Goal: Task Accomplishment & Management: Manage account settings

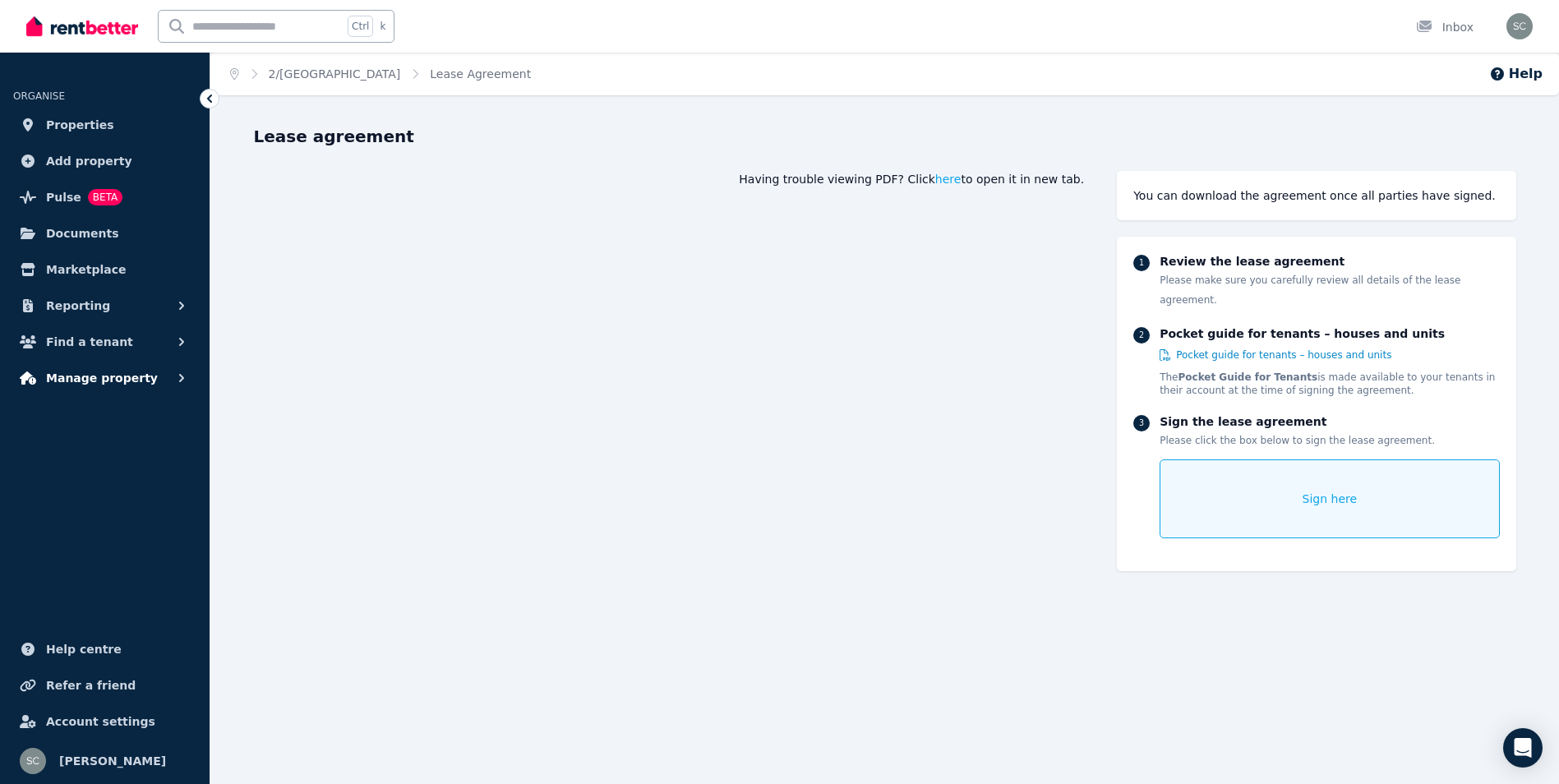
click at [134, 375] on span "Manage property" at bounding box center [102, 377] width 112 height 19
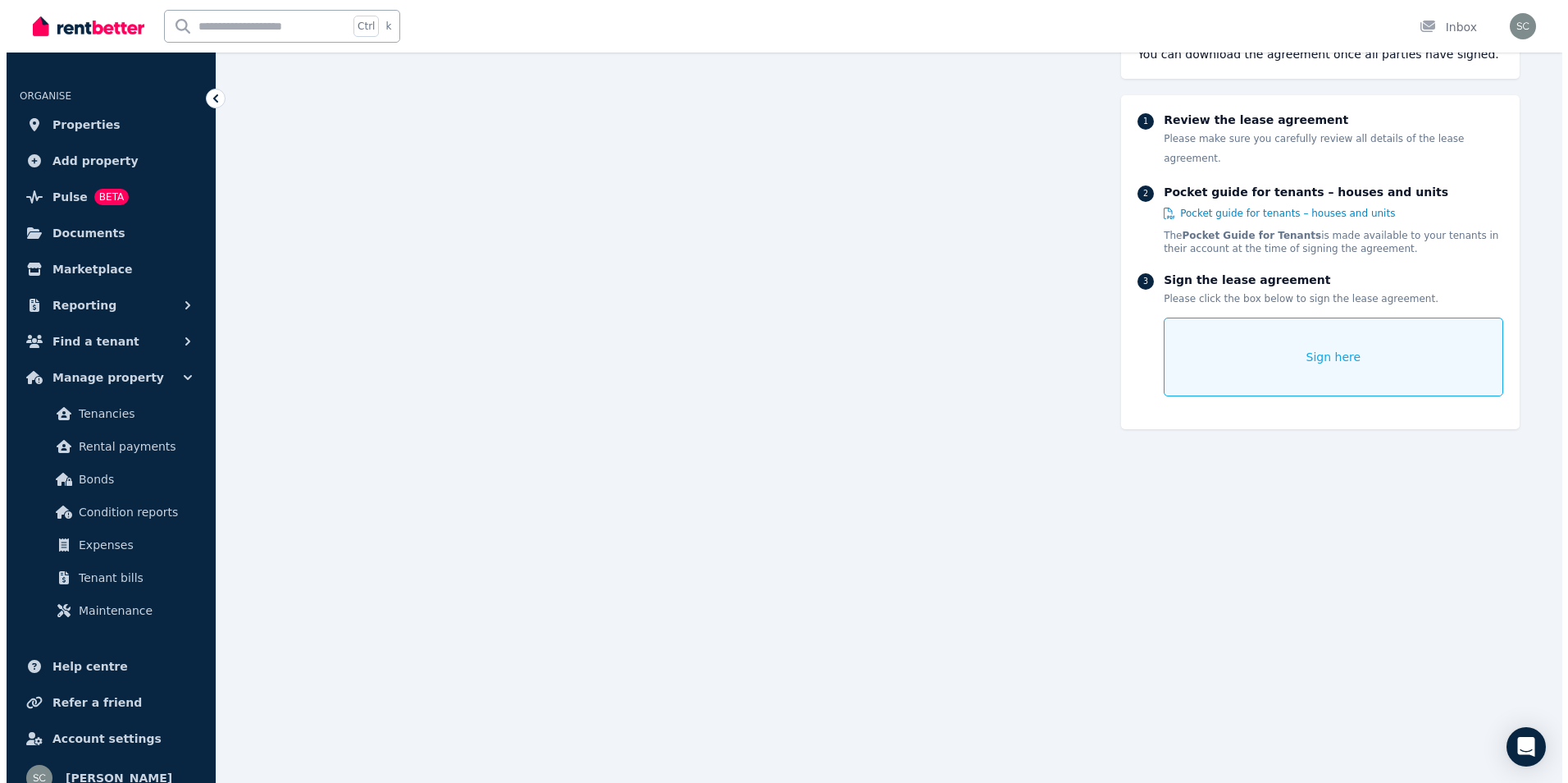
scroll to position [12883, 0]
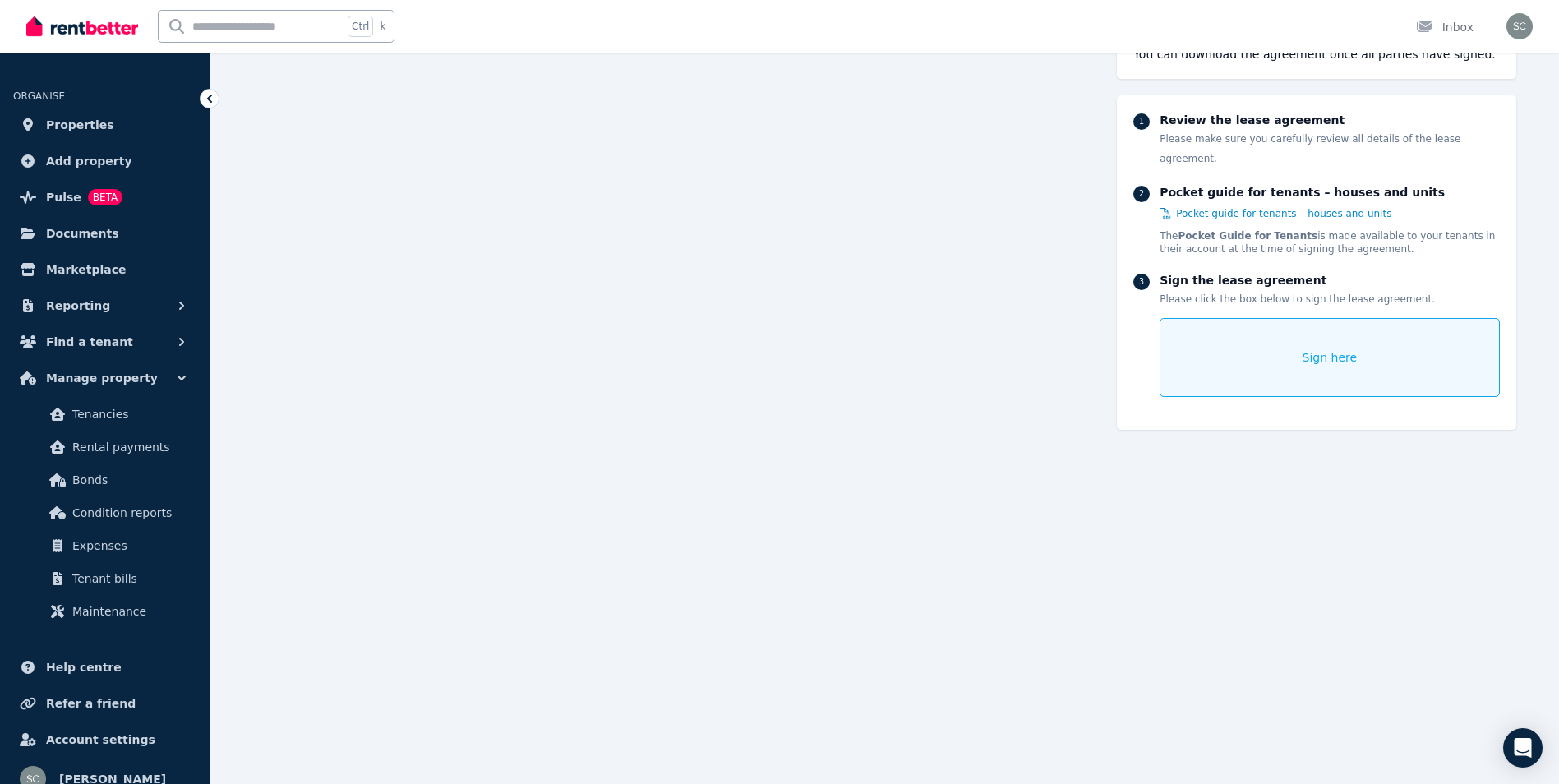
click at [1252, 332] on div "Sign here" at bounding box center [1329, 357] width 340 height 79
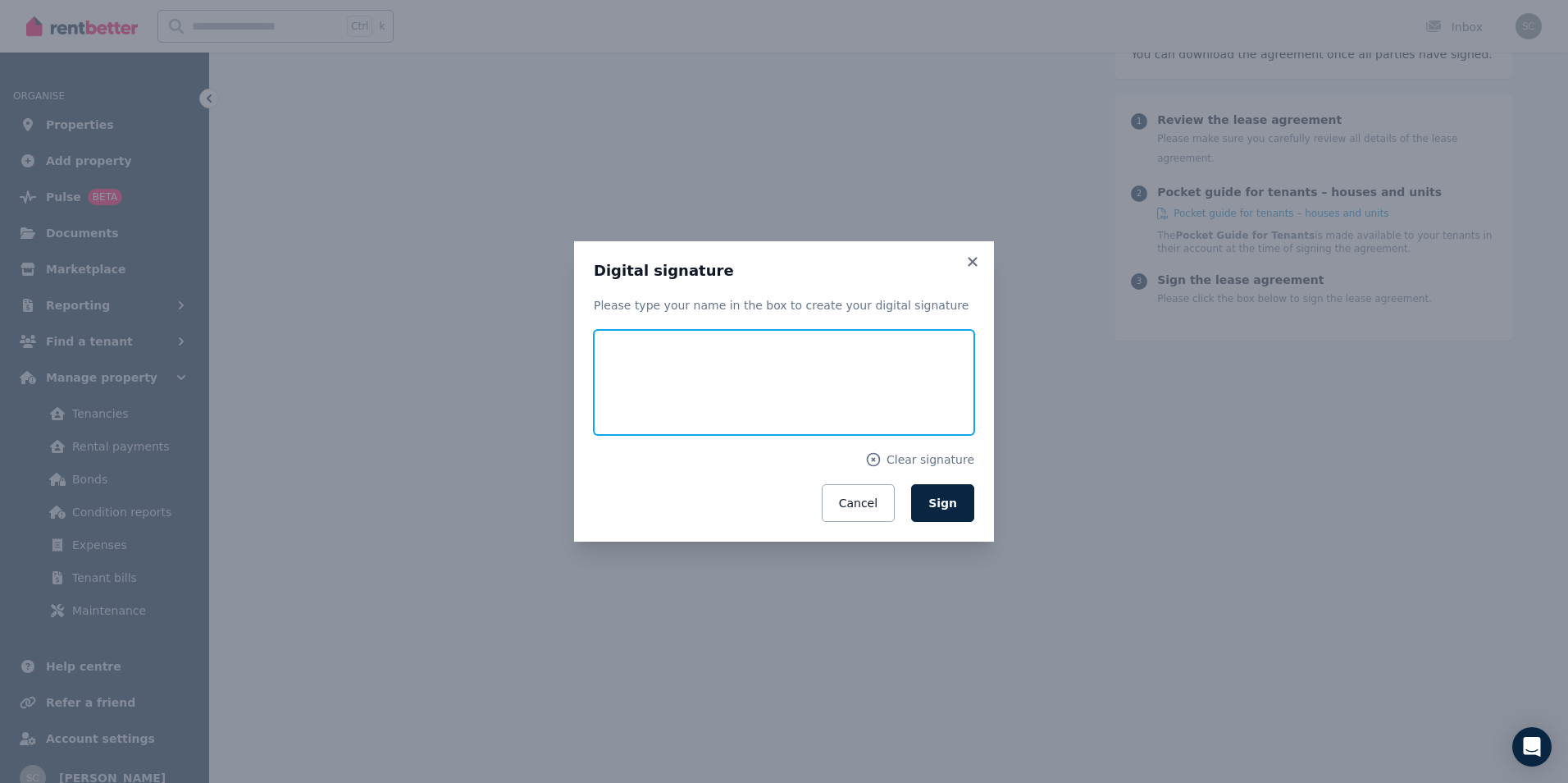
click at [665, 412] on input "text" at bounding box center [784, 382] width 380 height 105
type input "**********"
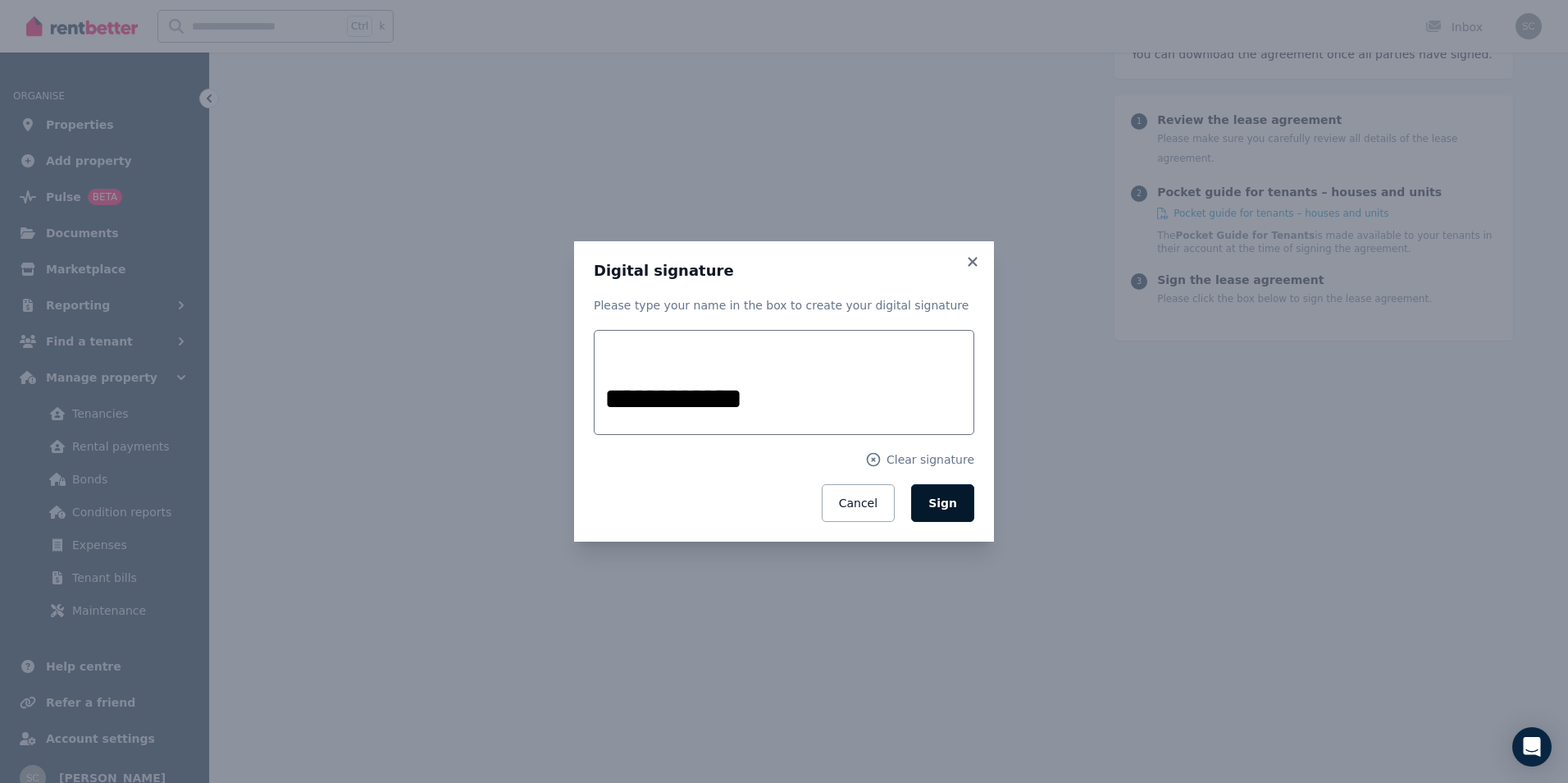
click at [940, 509] on span "Sign" at bounding box center [942, 502] width 28 height 13
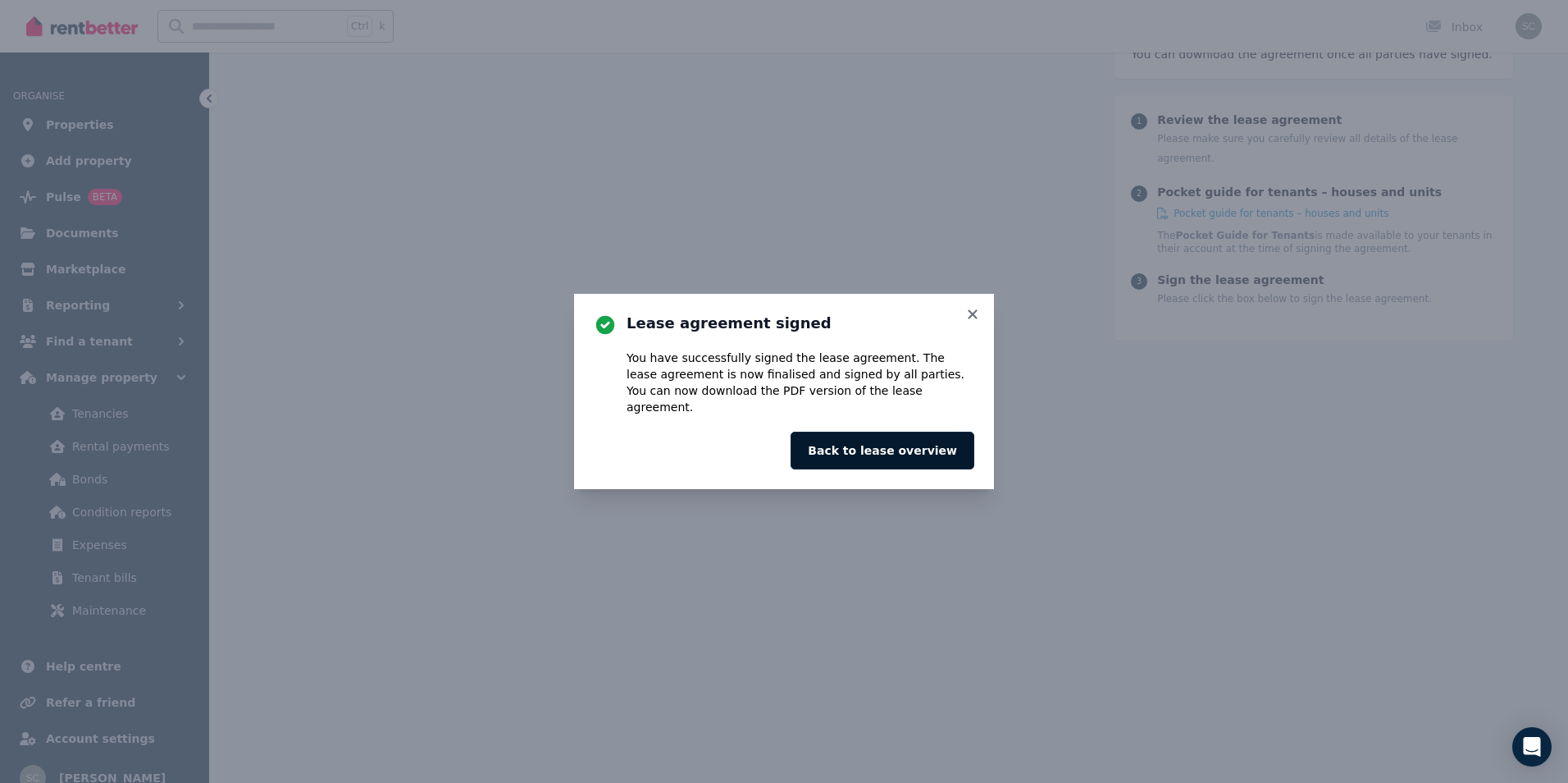
click at [889, 451] on button "Back to lease overview" at bounding box center [883, 450] width 183 height 38
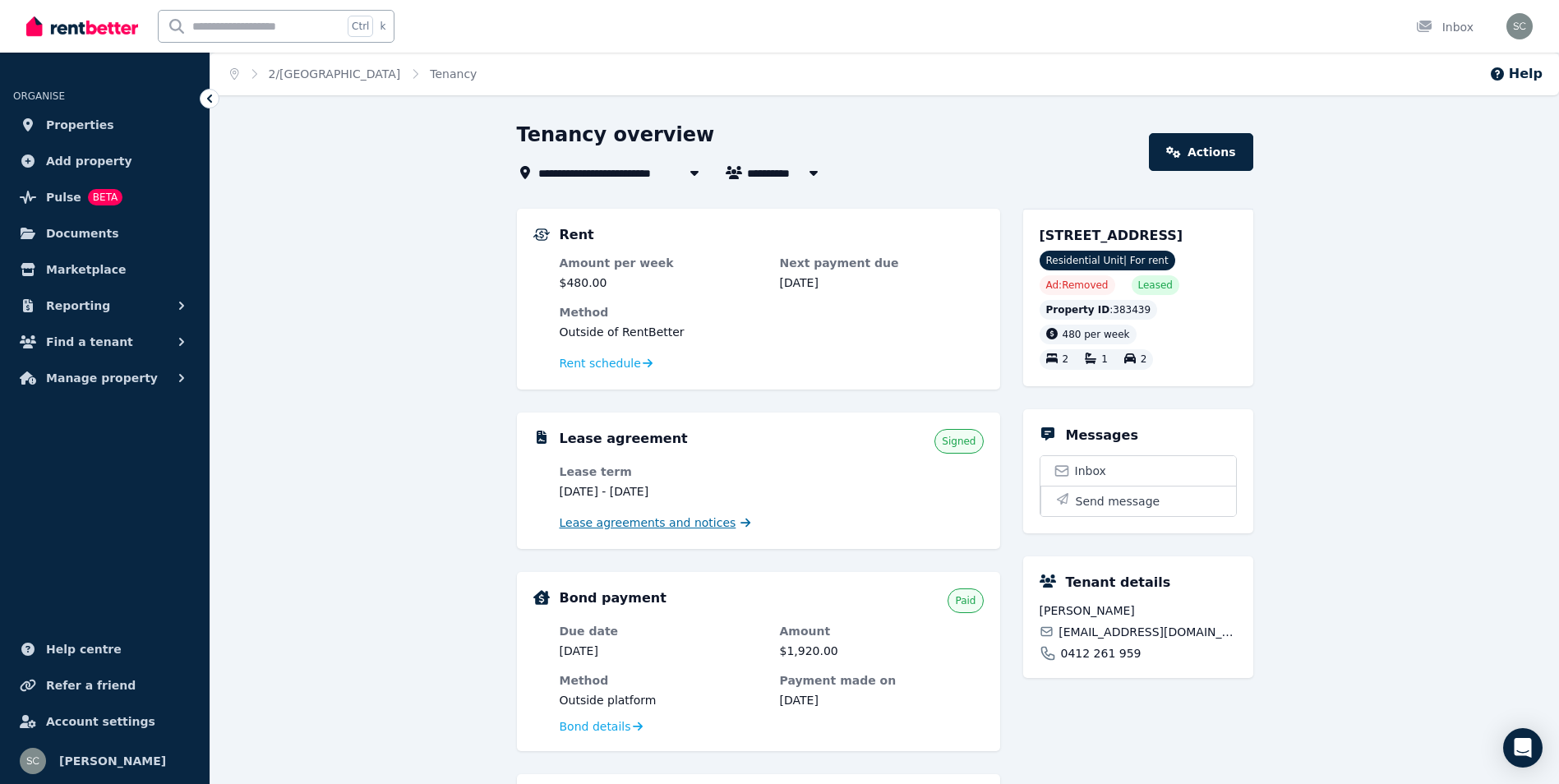
click at [702, 522] on span "Lease agreements and notices" at bounding box center [647, 522] width 176 height 17
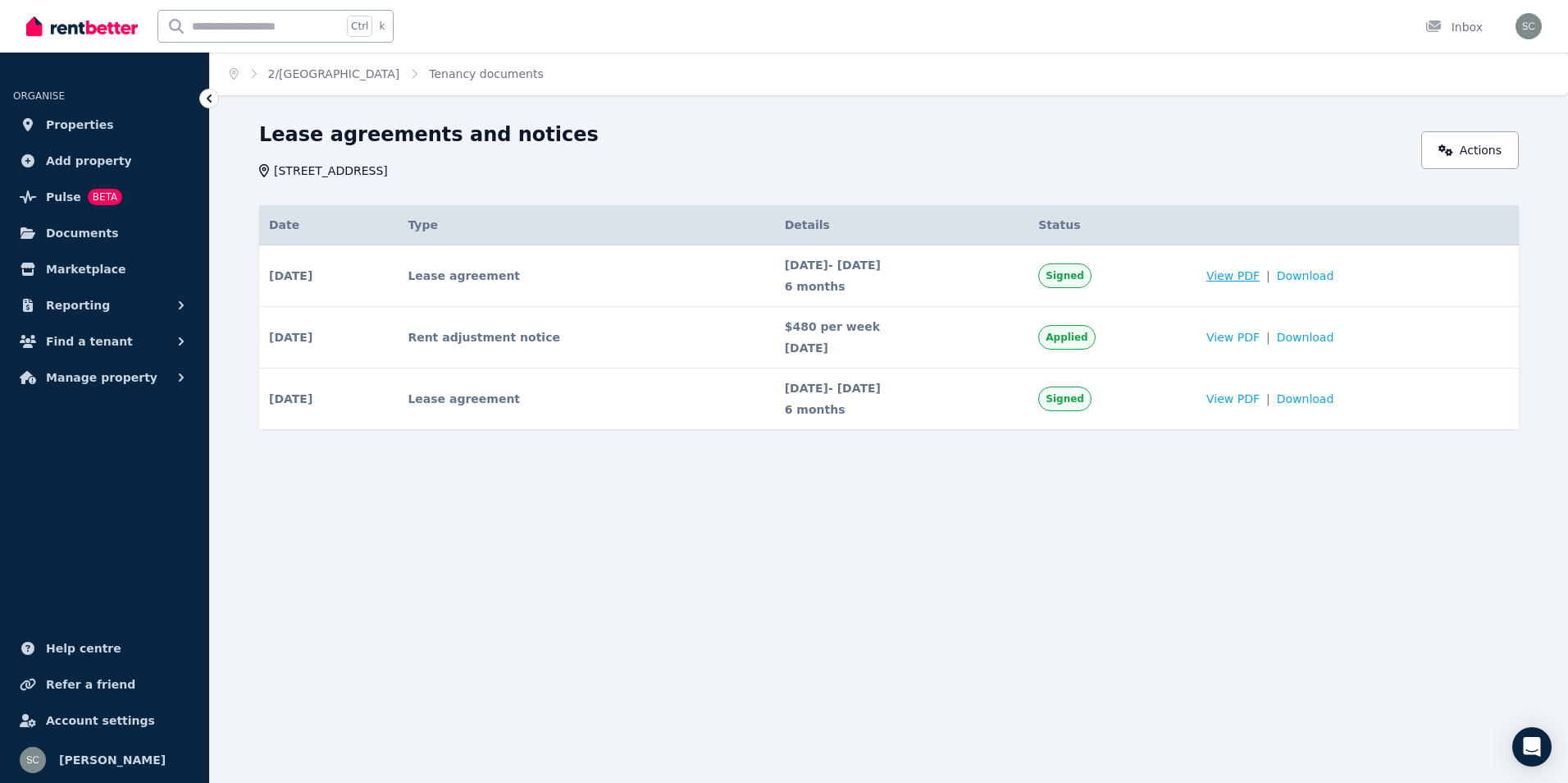
click at [1260, 274] on span "View PDF" at bounding box center [1234, 276] width 53 height 17
click at [90, 197] on span "BETA" at bounding box center [105, 197] width 35 height 17
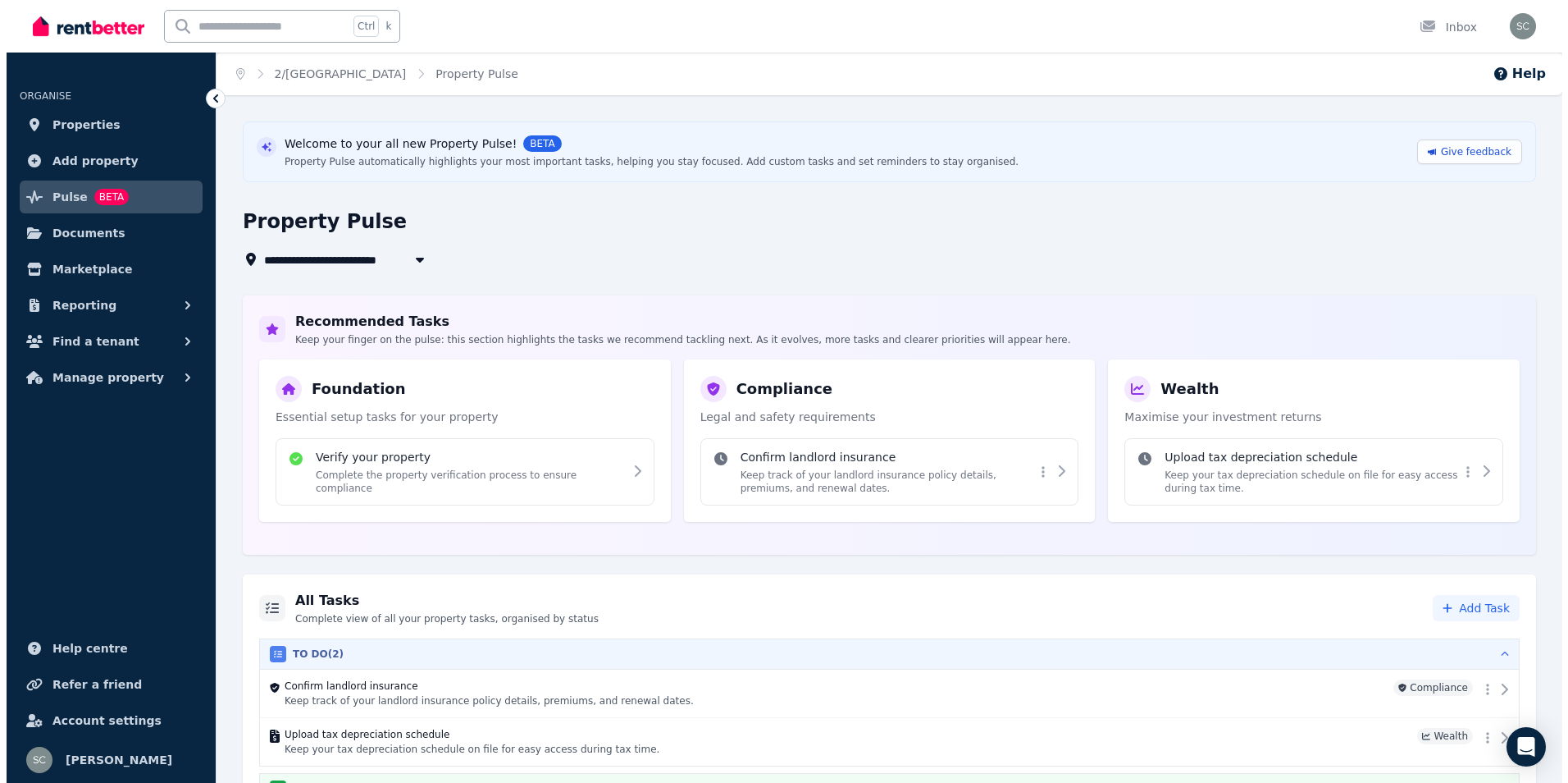
scroll to position [38, 0]
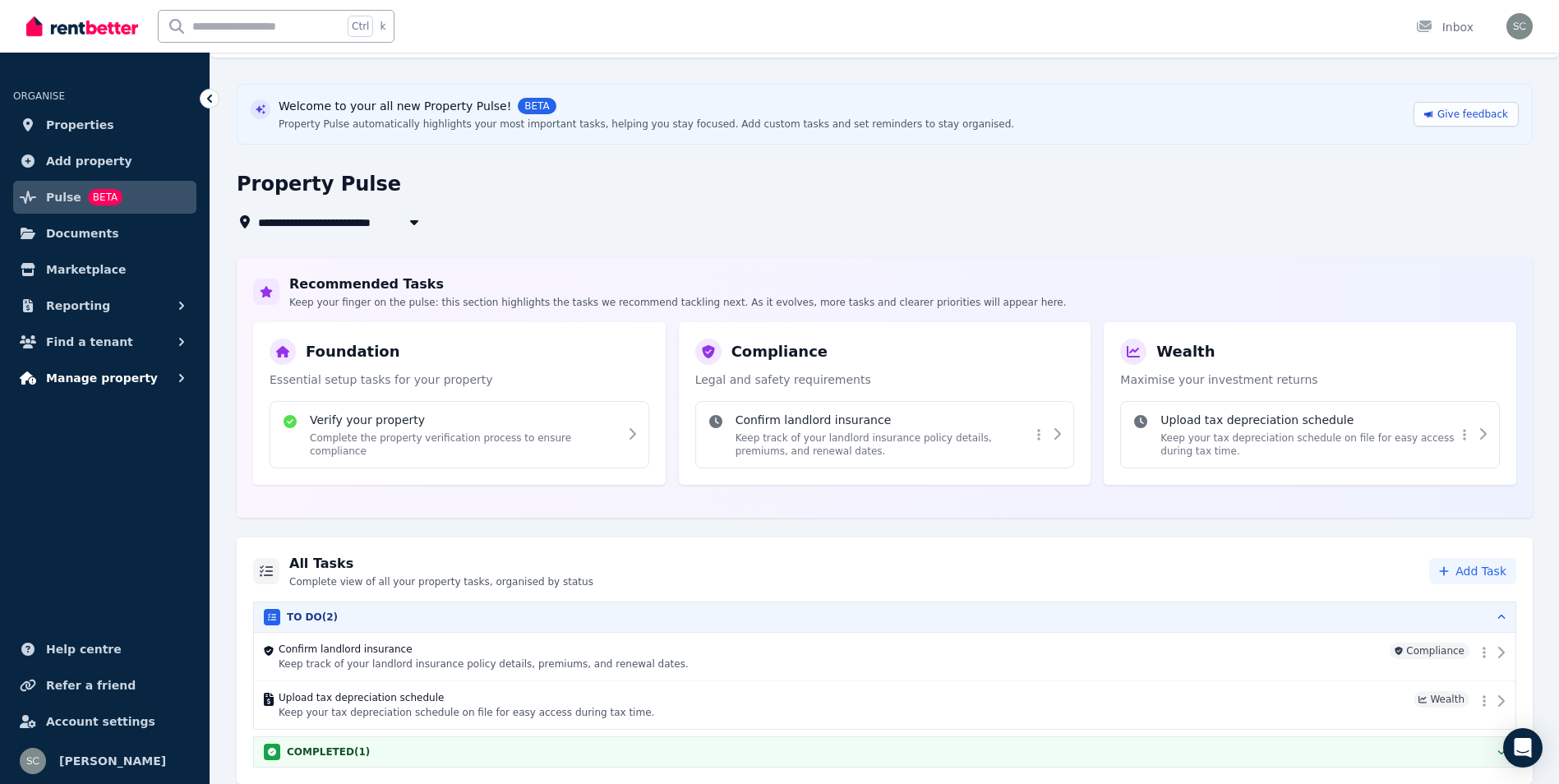
click at [97, 376] on span "Manage property" at bounding box center [102, 377] width 112 height 19
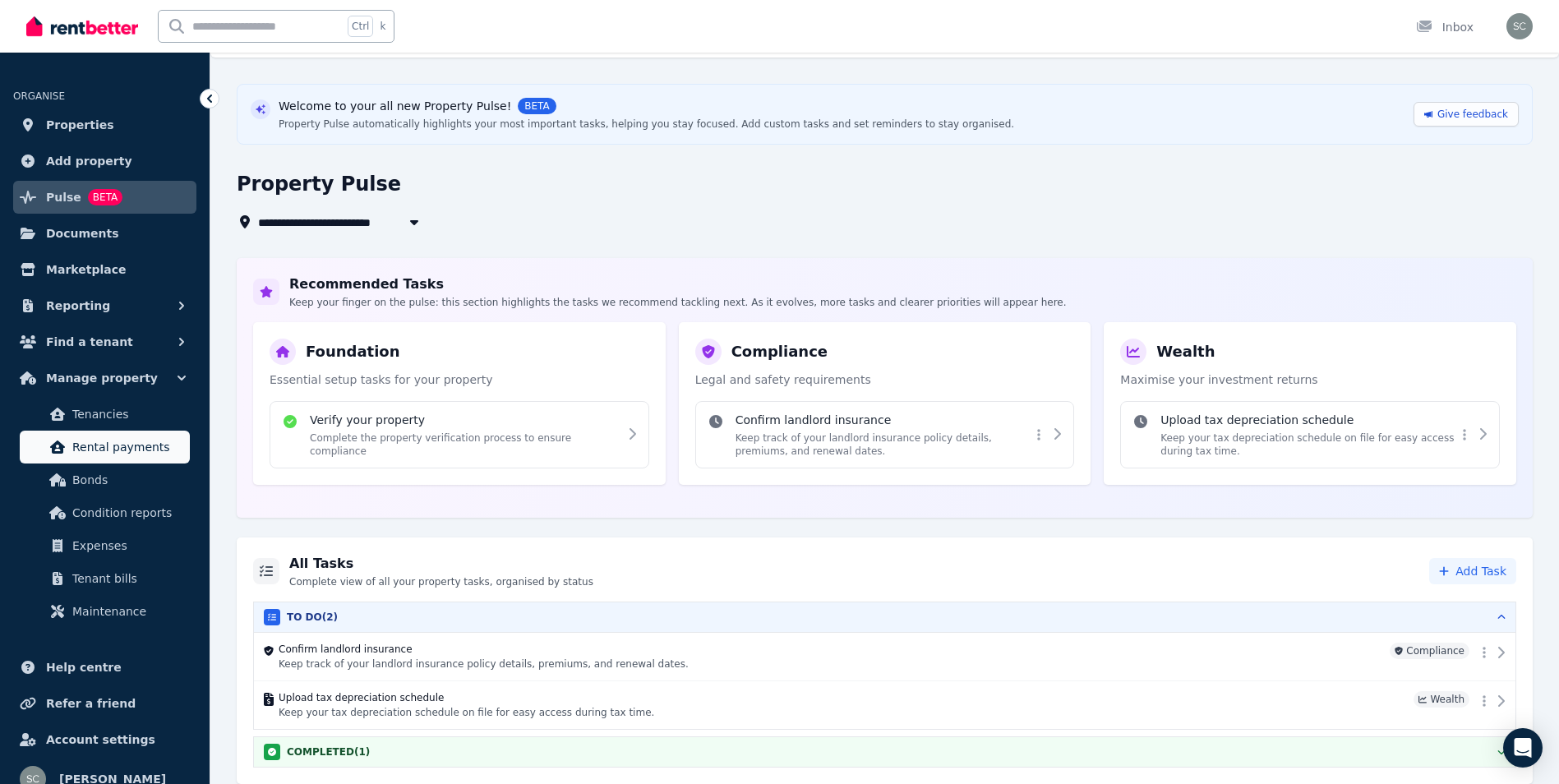
click at [141, 461] on link "Rental payments" at bounding box center [104, 447] width 170 height 33
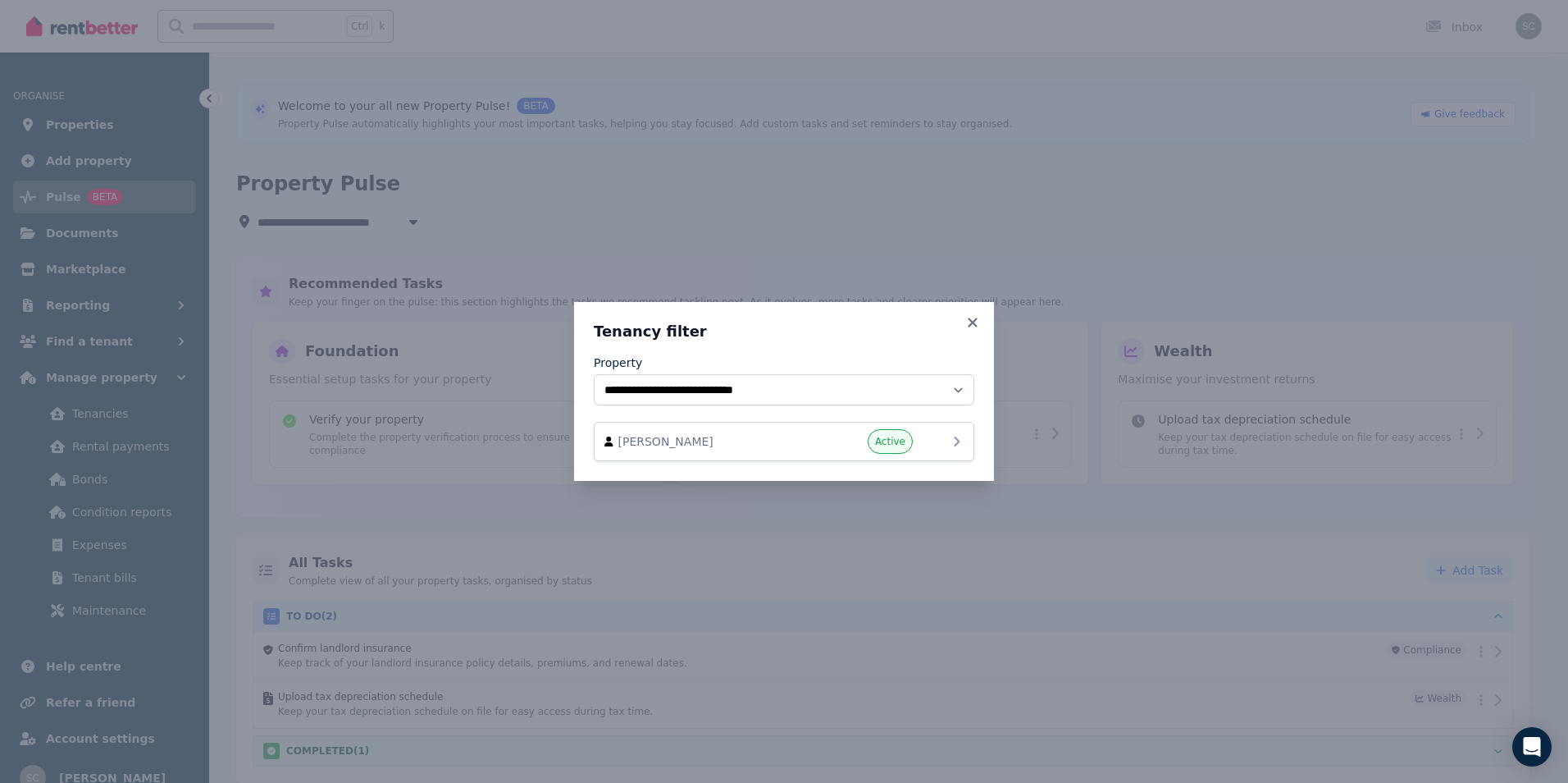
click at [947, 447] on div "[PERSON_NAME] Active" at bounding box center [784, 441] width 359 height 25
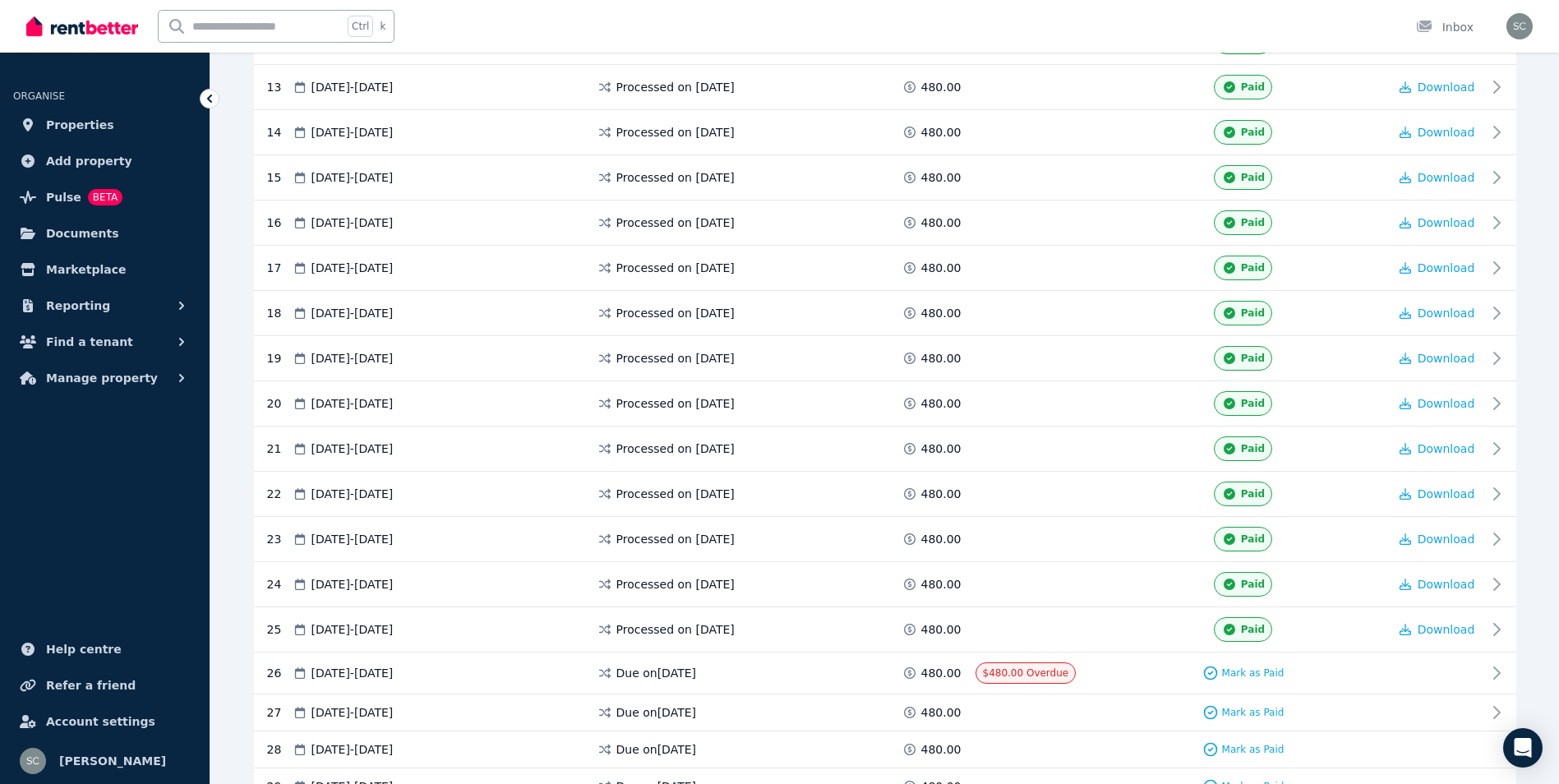
scroll to position [903, 0]
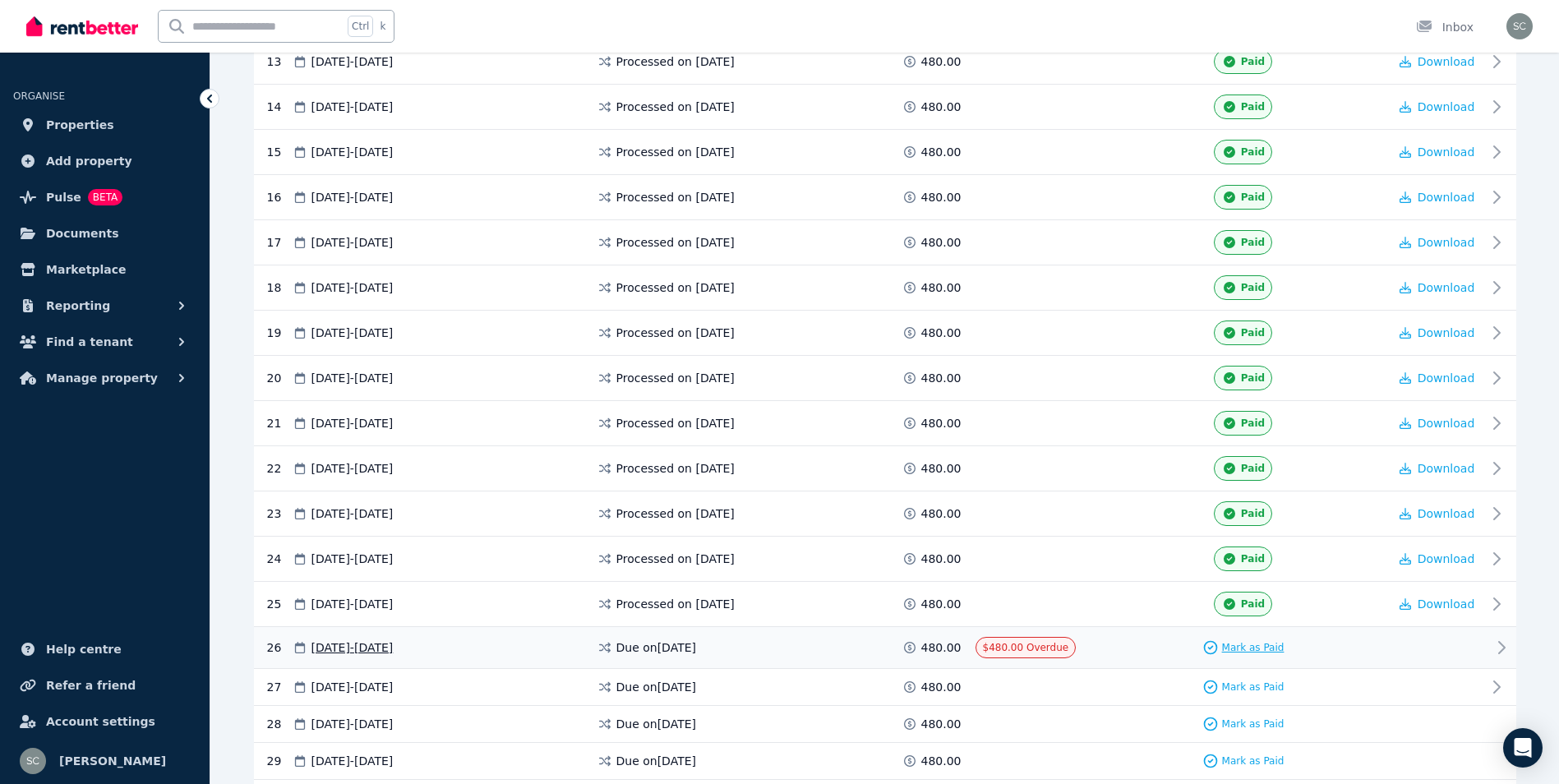
click at [1256, 647] on span "Mark as Paid" at bounding box center [1253, 647] width 62 height 13
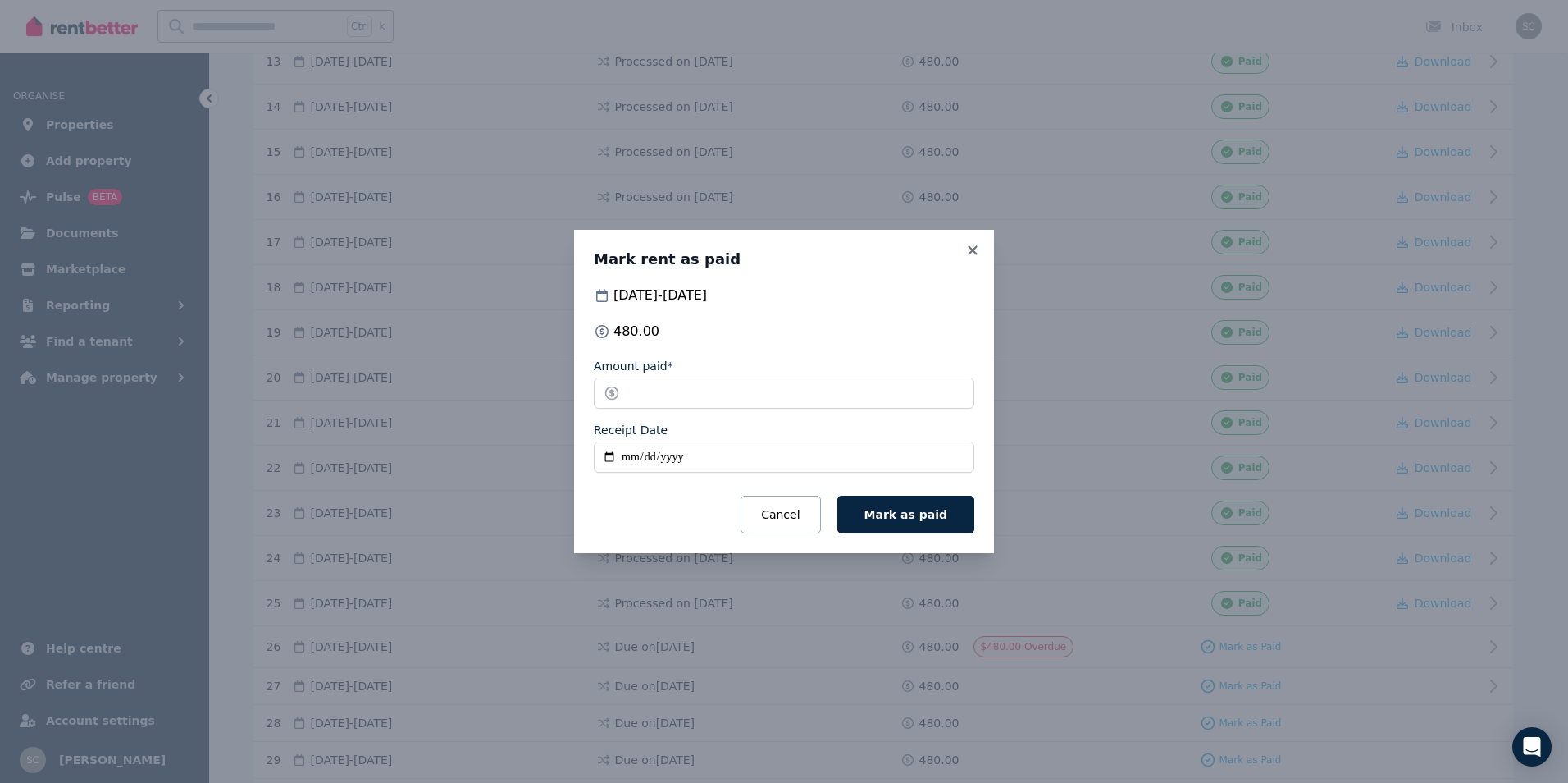
click at [630, 454] on input "Receipt Date" at bounding box center [784, 458] width 380 height 31
type input "**********"
click at [838, 496] on button "Mark as paid" at bounding box center [905, 514] width 137 height 38
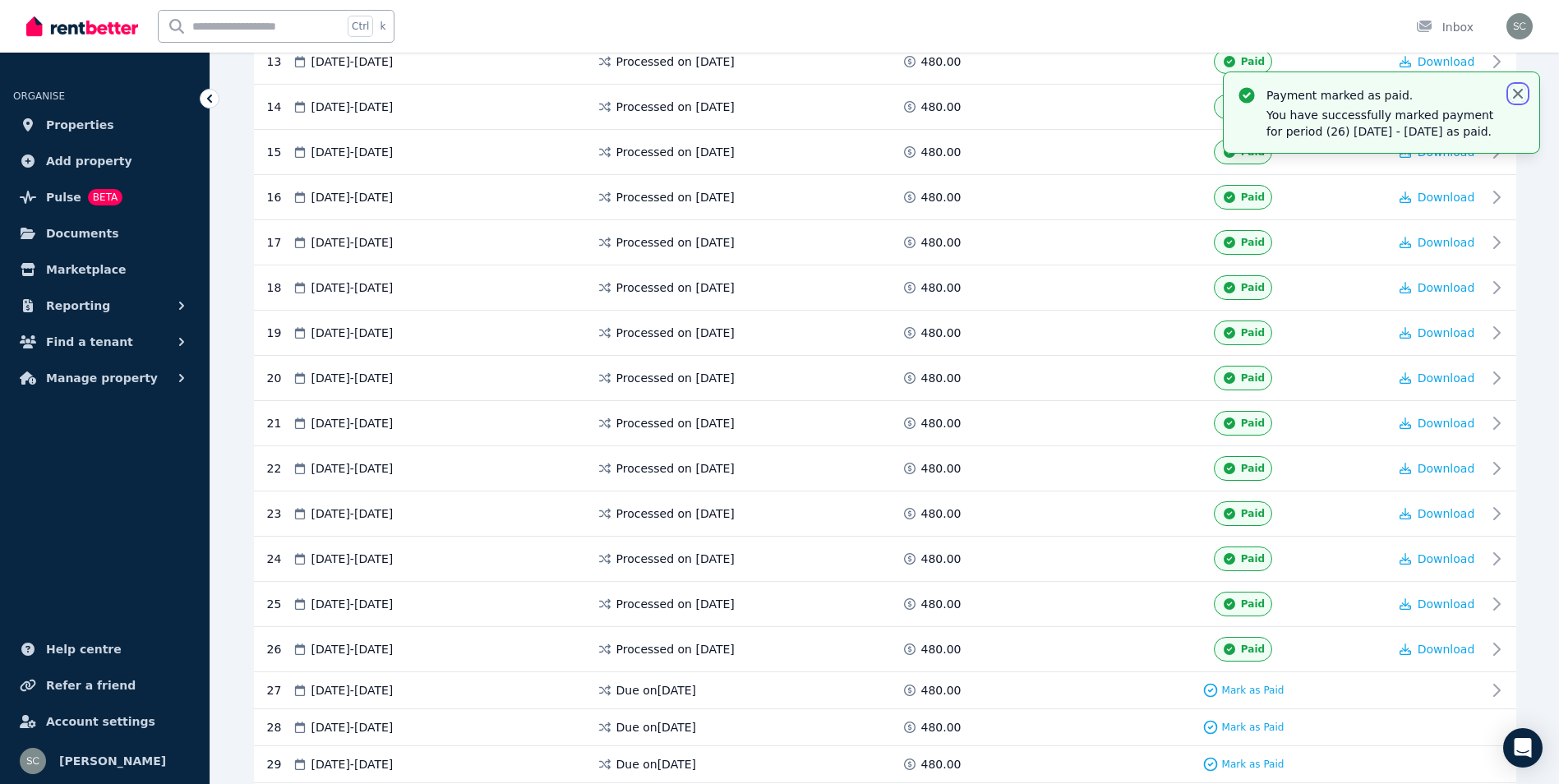
click at [1522, 95] on icon "button" at bounding box center [1518, 94] width 17 height 17
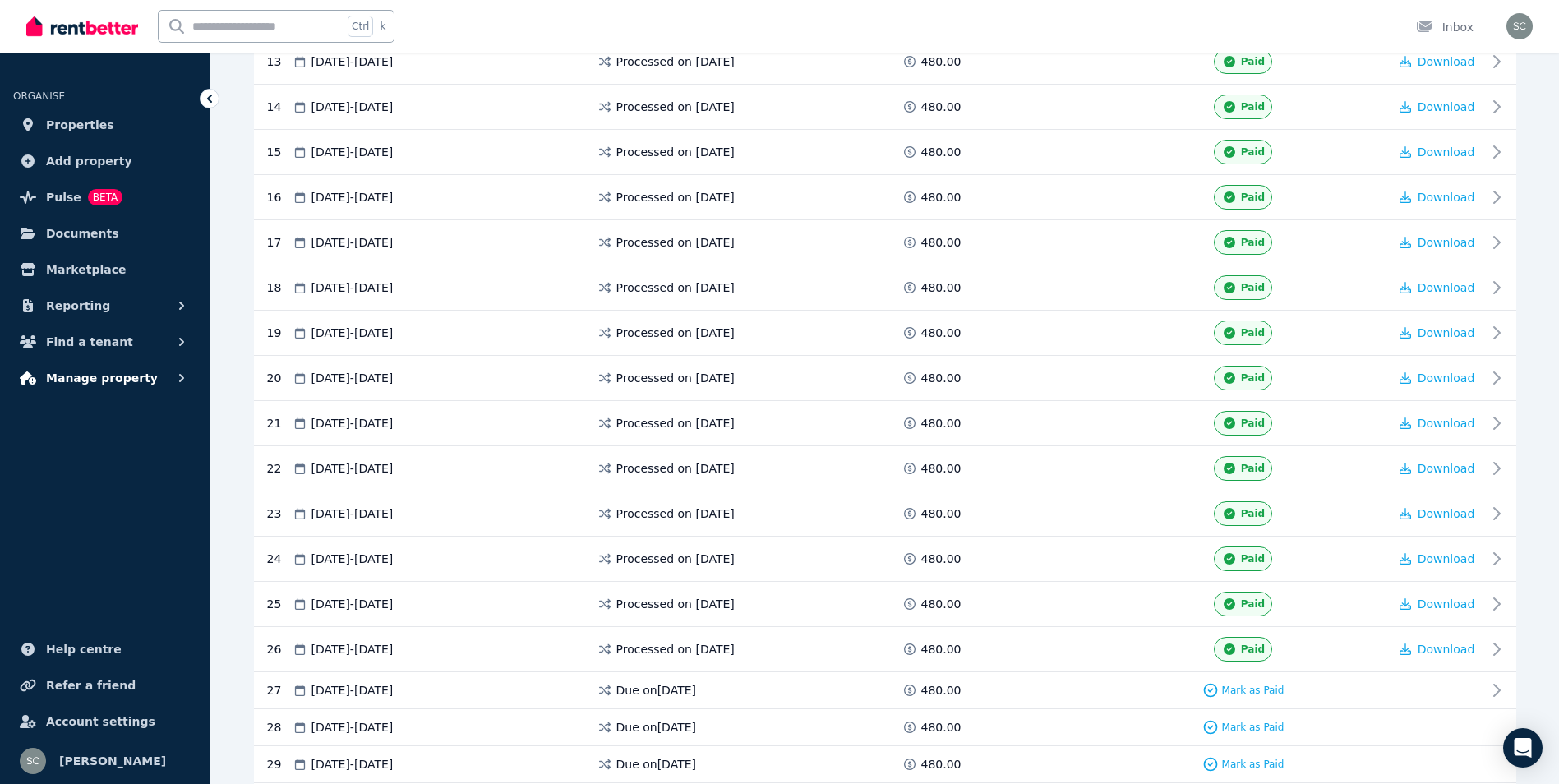
click at [114, 377] on span "Manage property" at bounding box center [102, 377] width 112 height 19
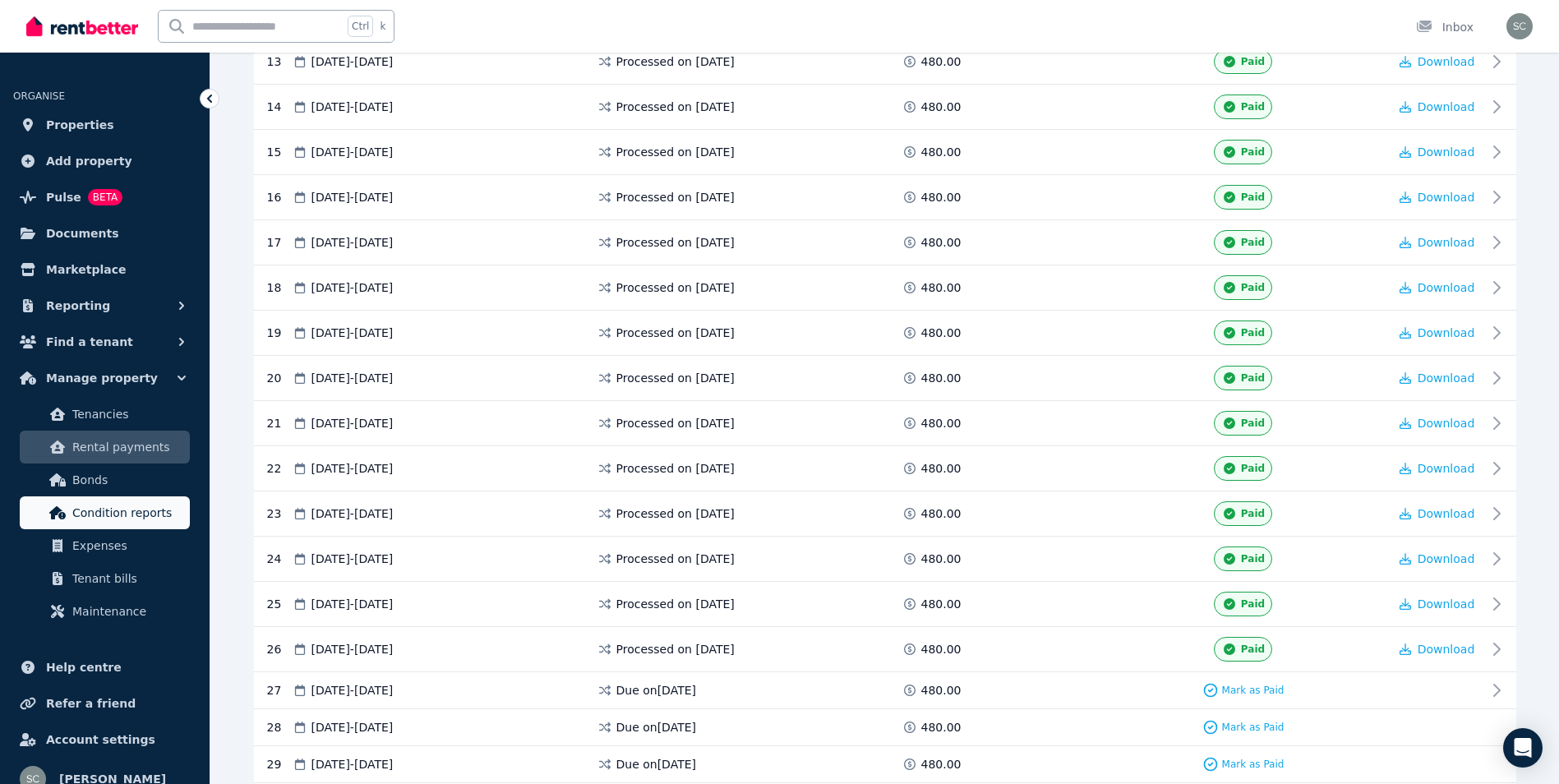
click at [155, 506] on span "Condition reports" at bounding box center [128, 512] width 111 height 19
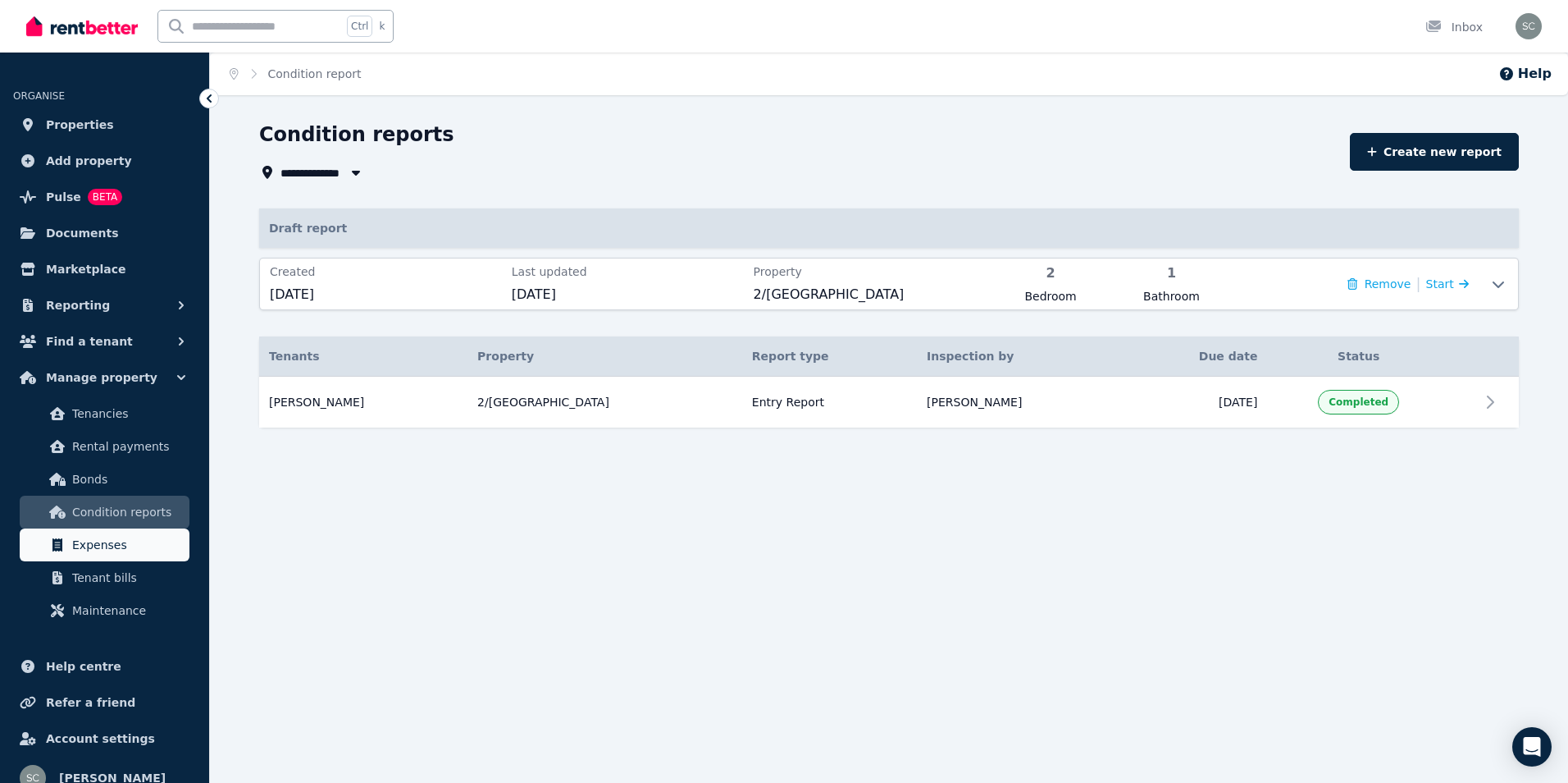
click at [112, 542] on span "Expenses" at bounding box center [127, 545] width 111 height 19
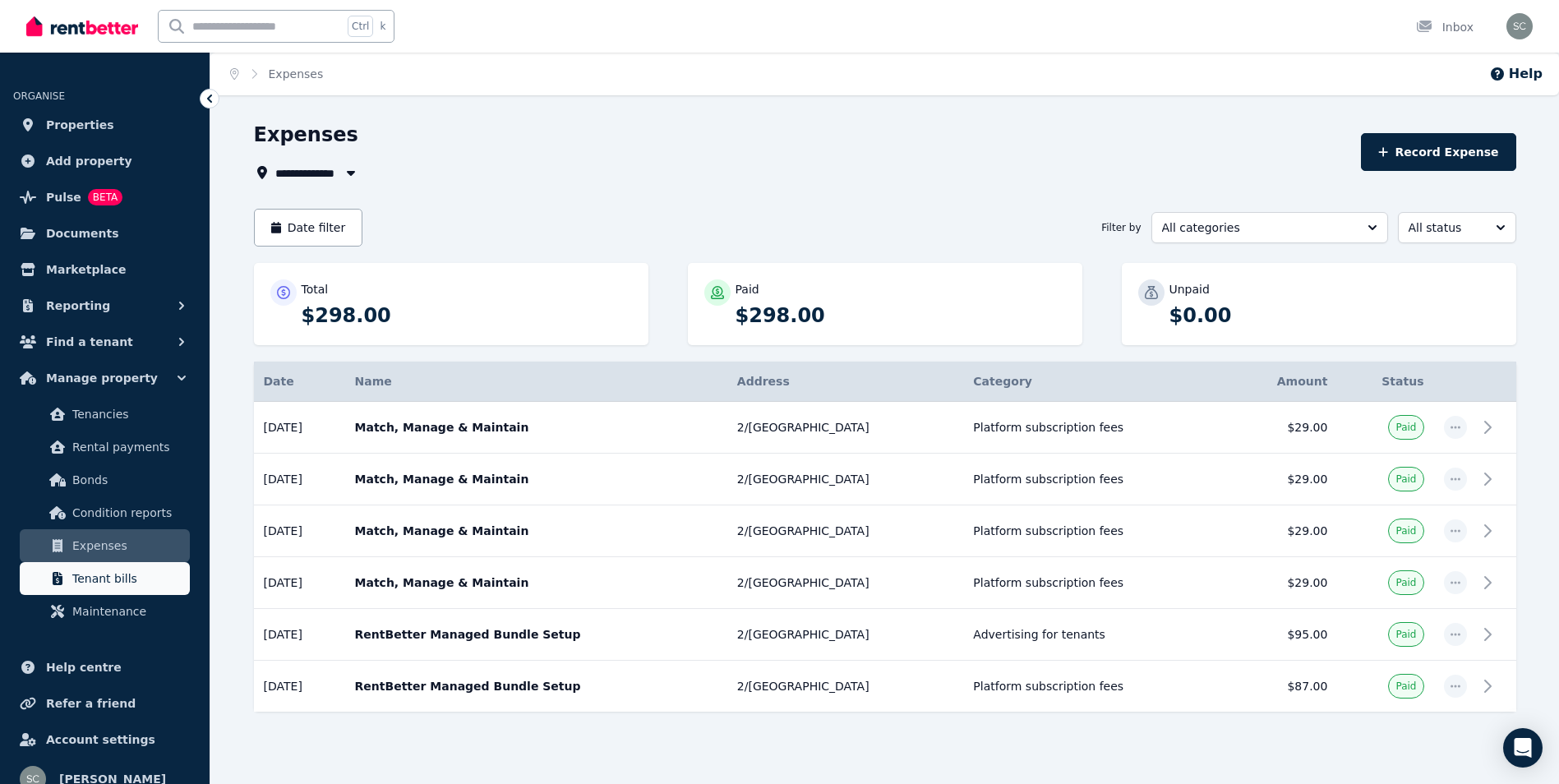
click at [120, 577] on span "Tenant bills" at bounding box center [128, 577] width 111 height 19
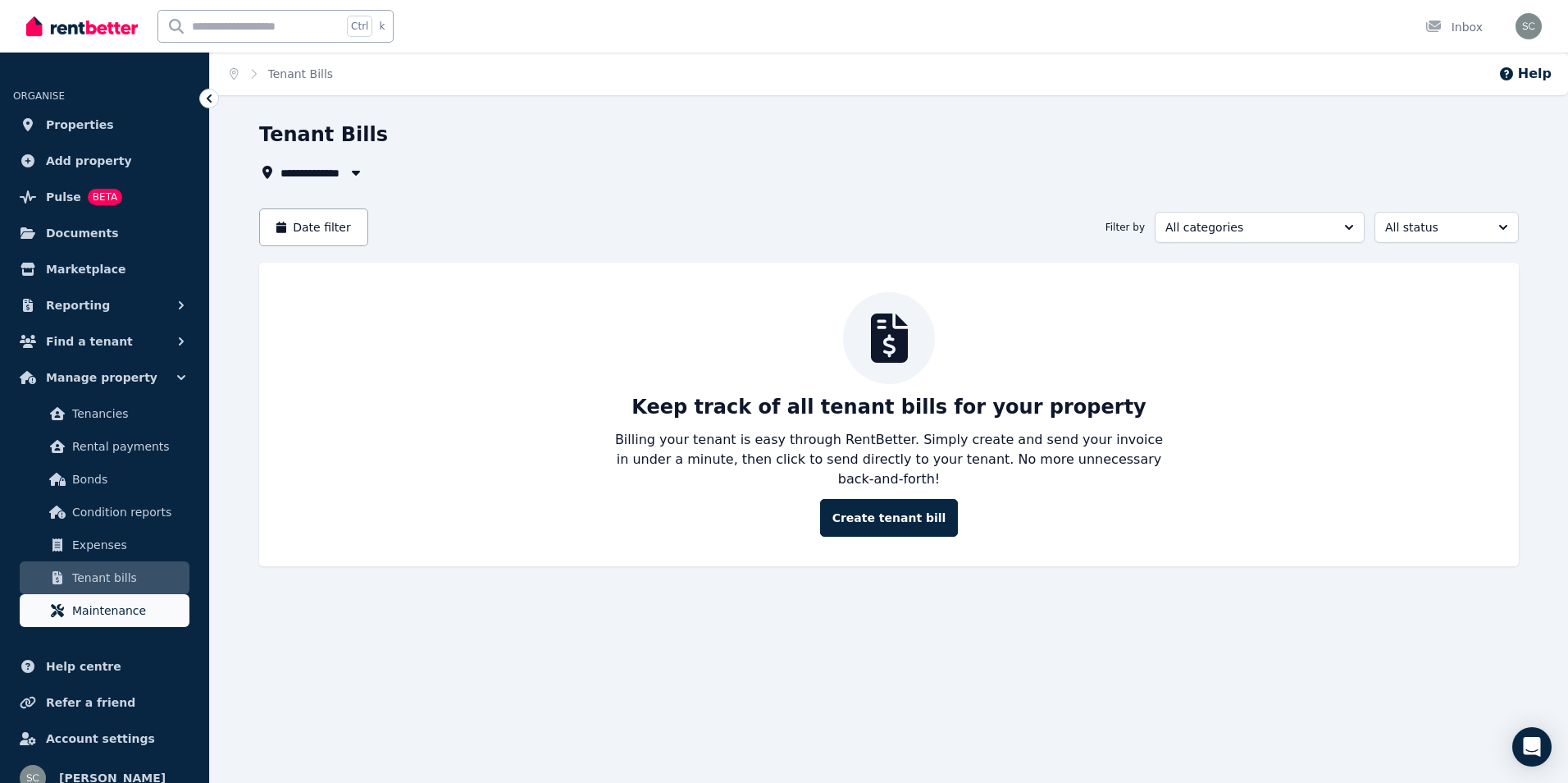
click at [132, 615] on span "Maintenance" at bounding box center [127, 610] width 111 height 19
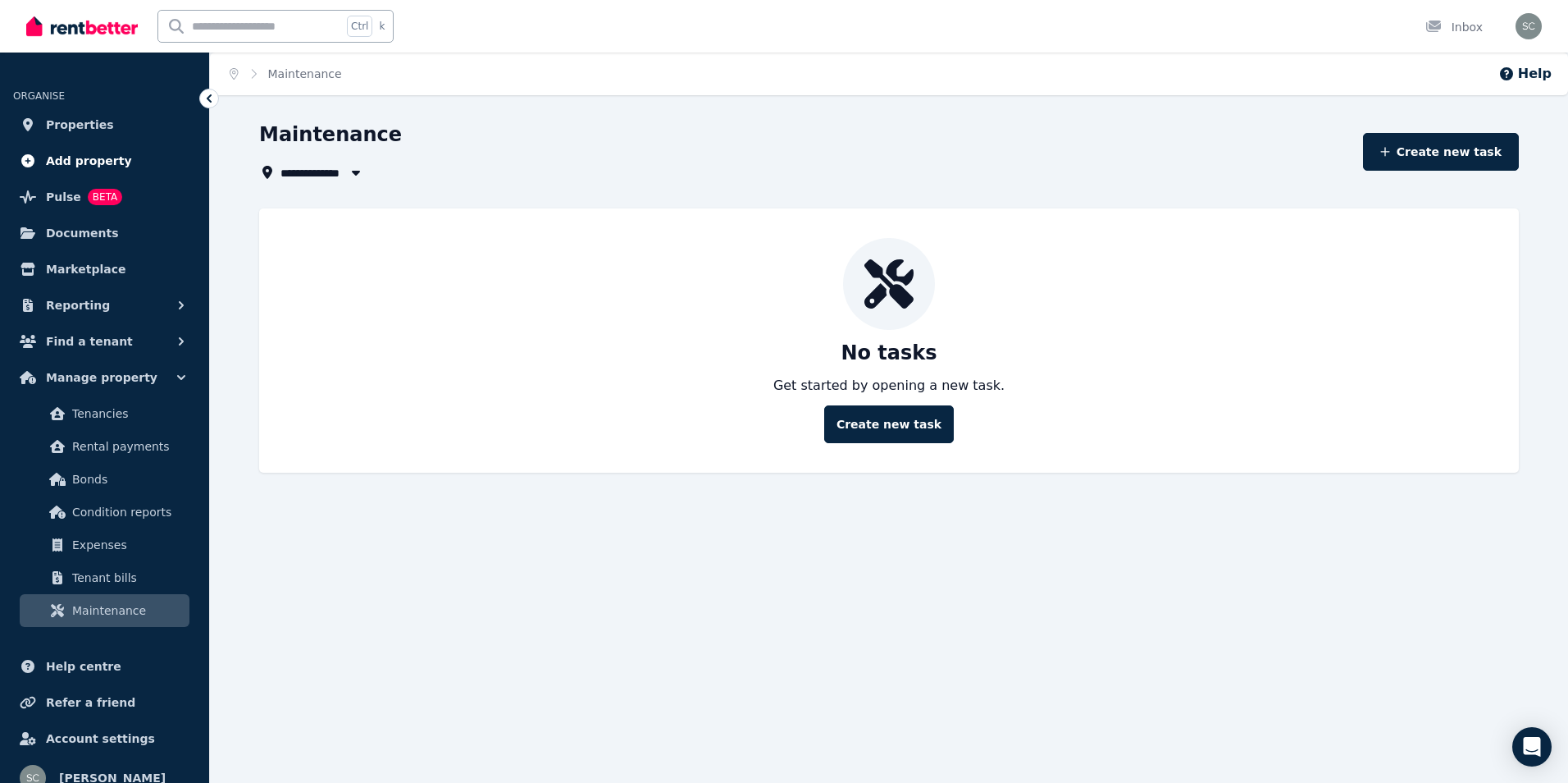
click at [68, 160] on span "Add property" at bounding box center [89, 160] width 86 height 19
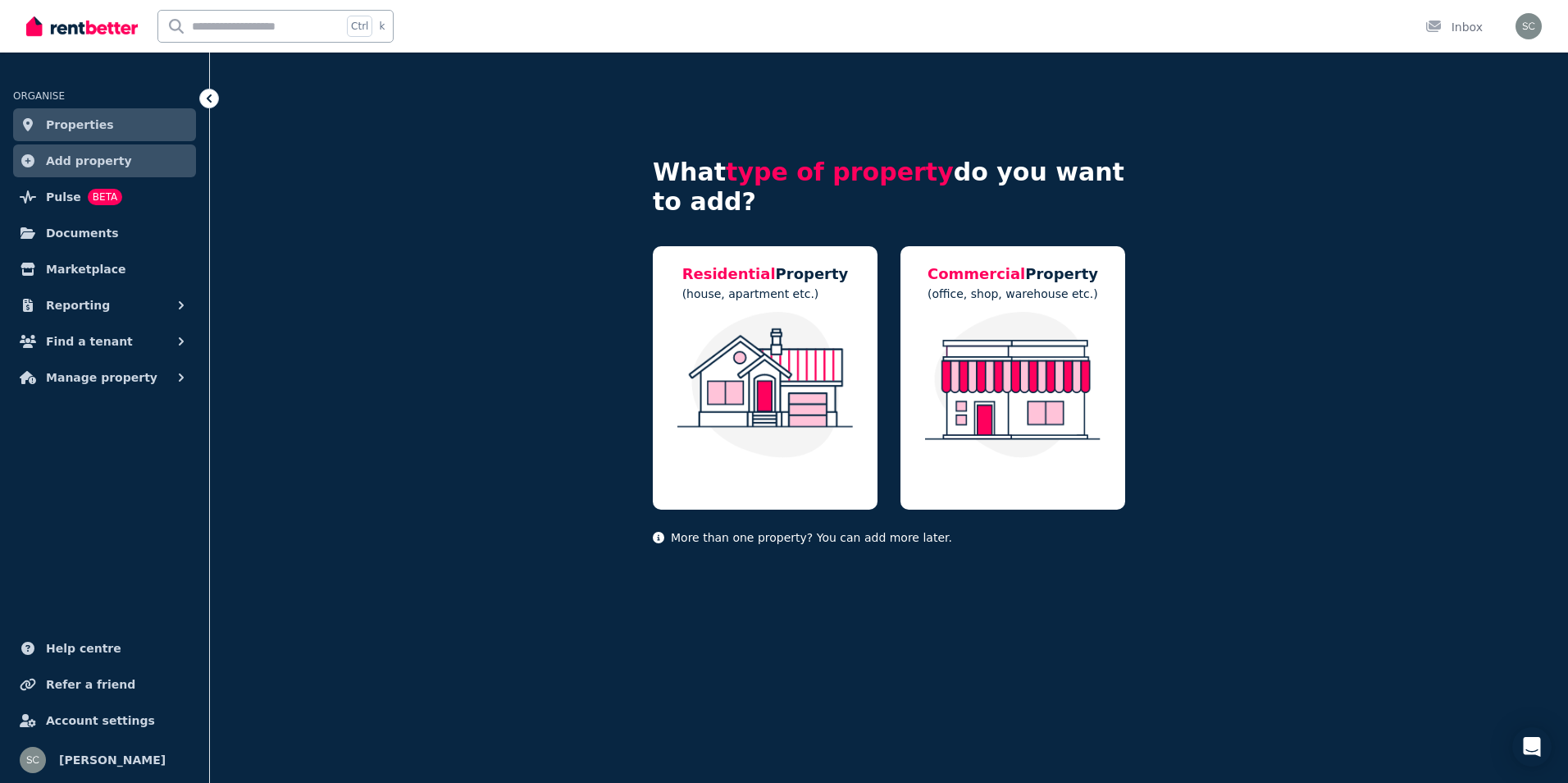
click at [58, 161] on span "Add property" at bounding box center [89, 160] width 86 height 19
click at [27, 160] on icon at bounding box center [27, 160] width 16 height 13
click at [36, 122] on link "Properties" at bounding box center [104, 125] width 183 height 33
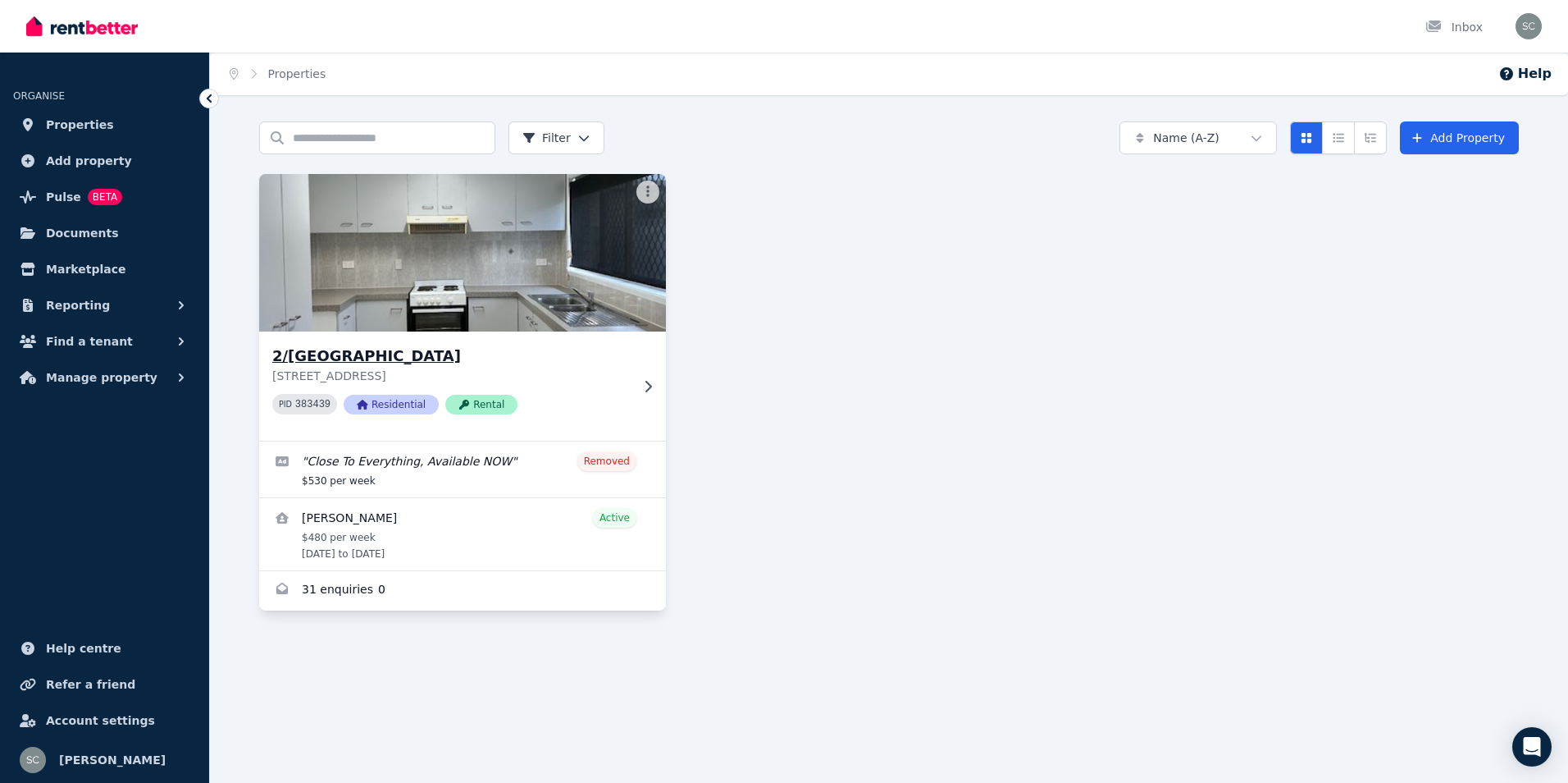
click at [551, 294] on img at bounding box center [463, 252] width 427 height 166
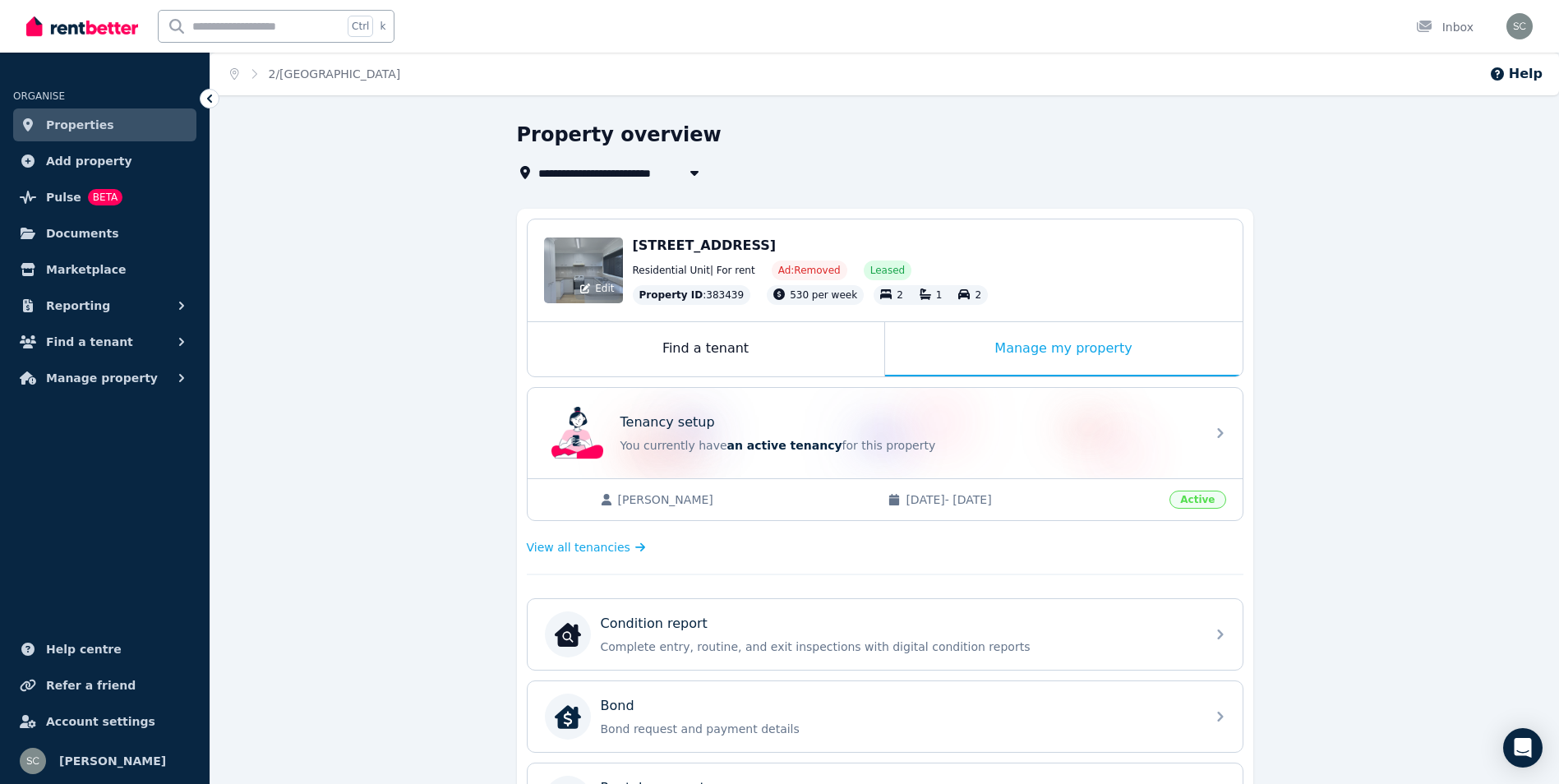
click at [587, 265] on div "Edit" at bounding box center [583, 271] width 79 height 66
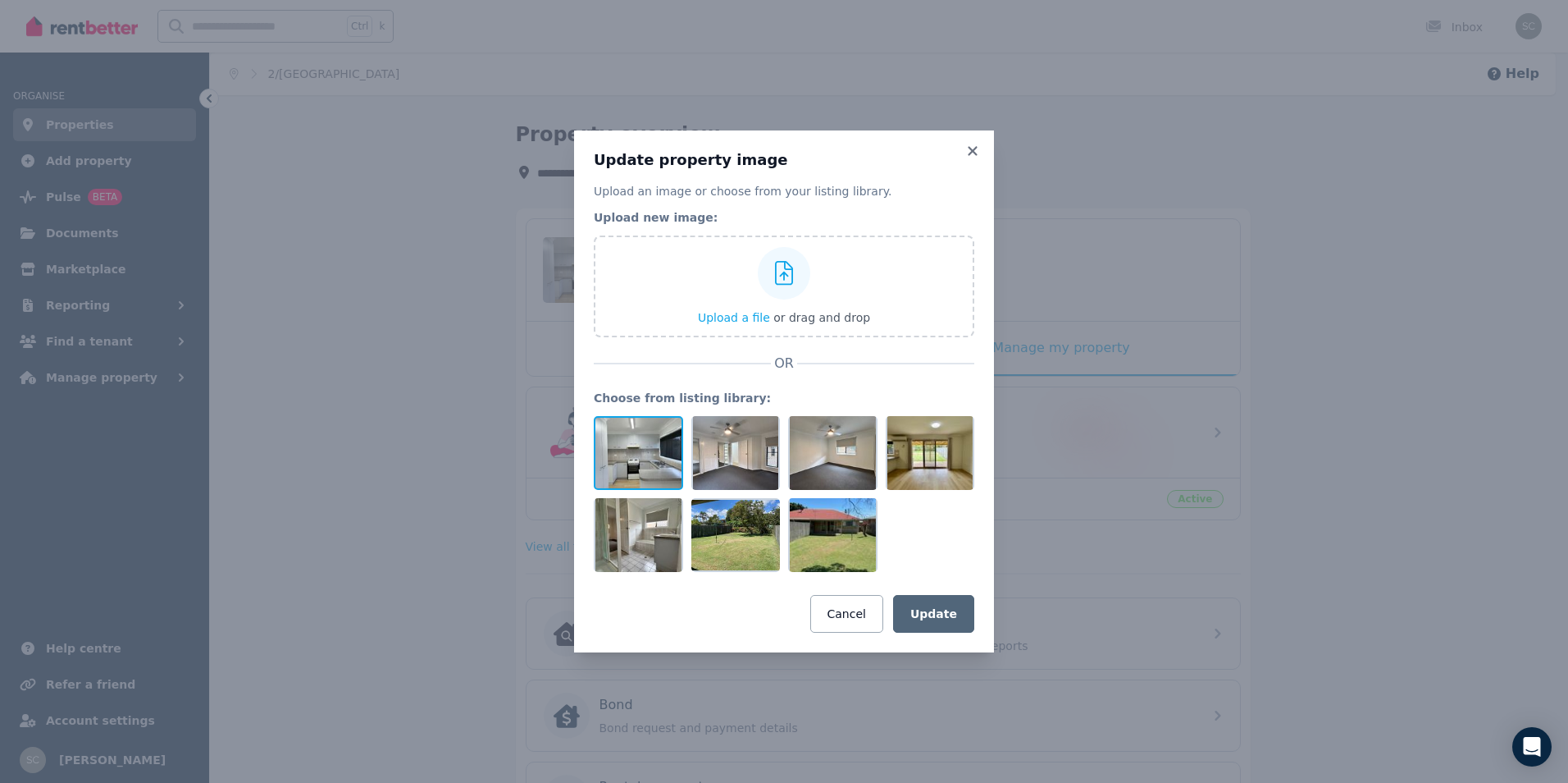
click at [628, 443] on div at bounding box center [639, 453] width 90 height 74
click at [670, 427] on icon at bounding box center [671, 429] width 15 height 15
click at [655, 450] on div at bounding box center [639, 453] width 90 height 74
click at [671, 435] on icon at bounding box center [671, 429] width 15 height 15
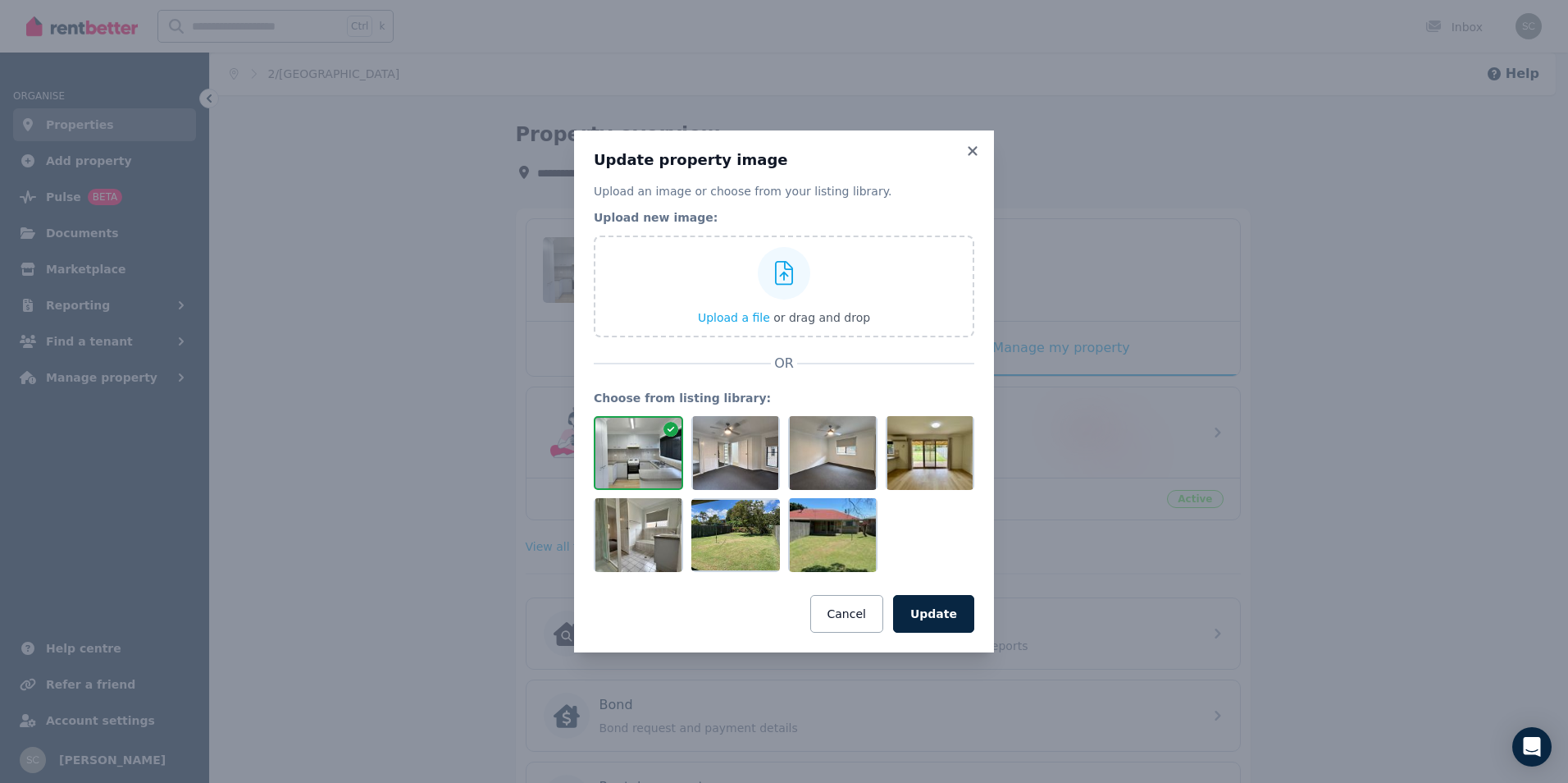
click at [652, 462] on div at bounding box center [639, 453] width 90 height 74
click at [971, 151] on icon at bounding box center [973, 151] width 16 height 15
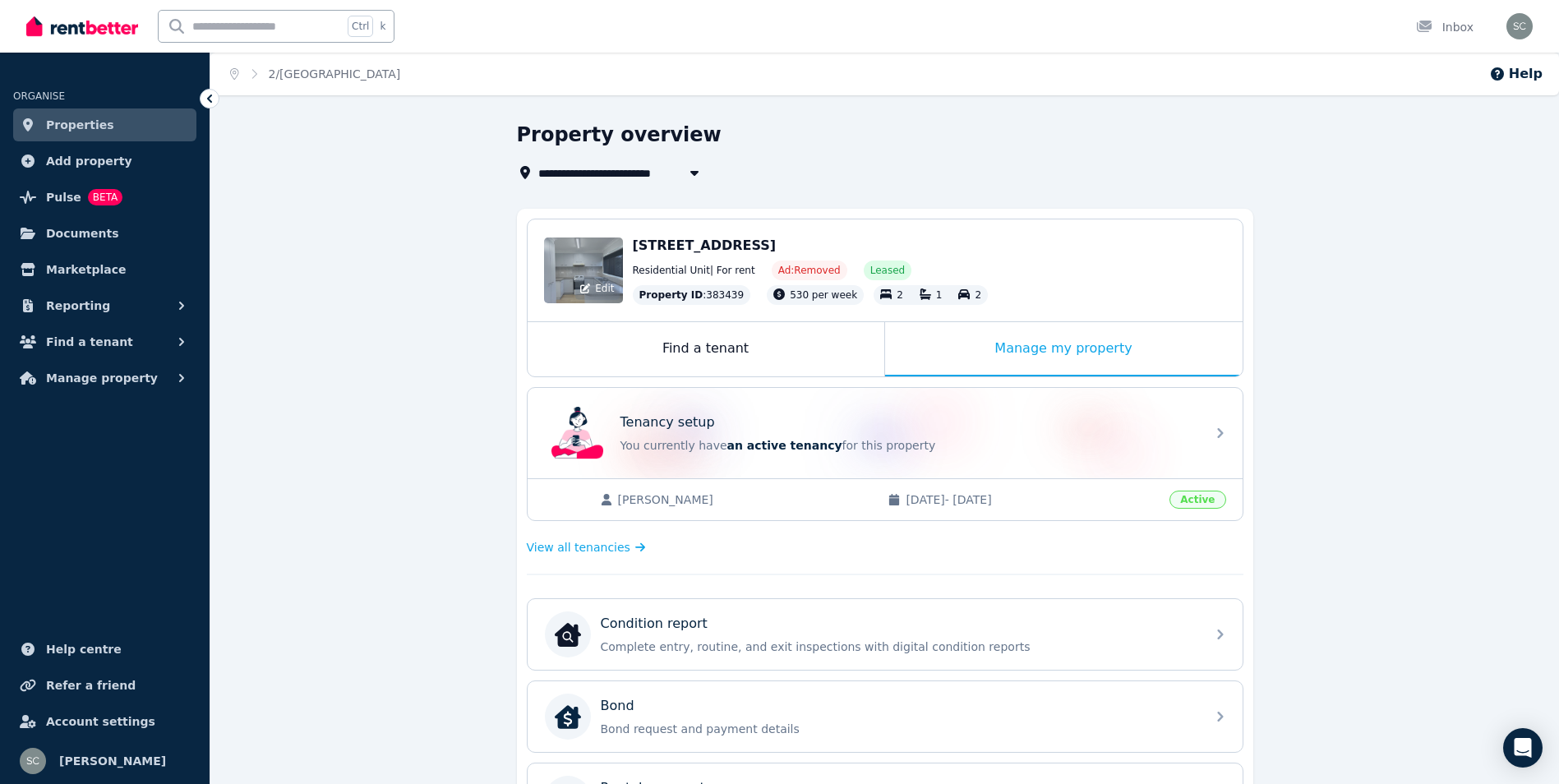
click at [589, 266] on div "Edit" at bounding box center [583, 271] width 79 height 66
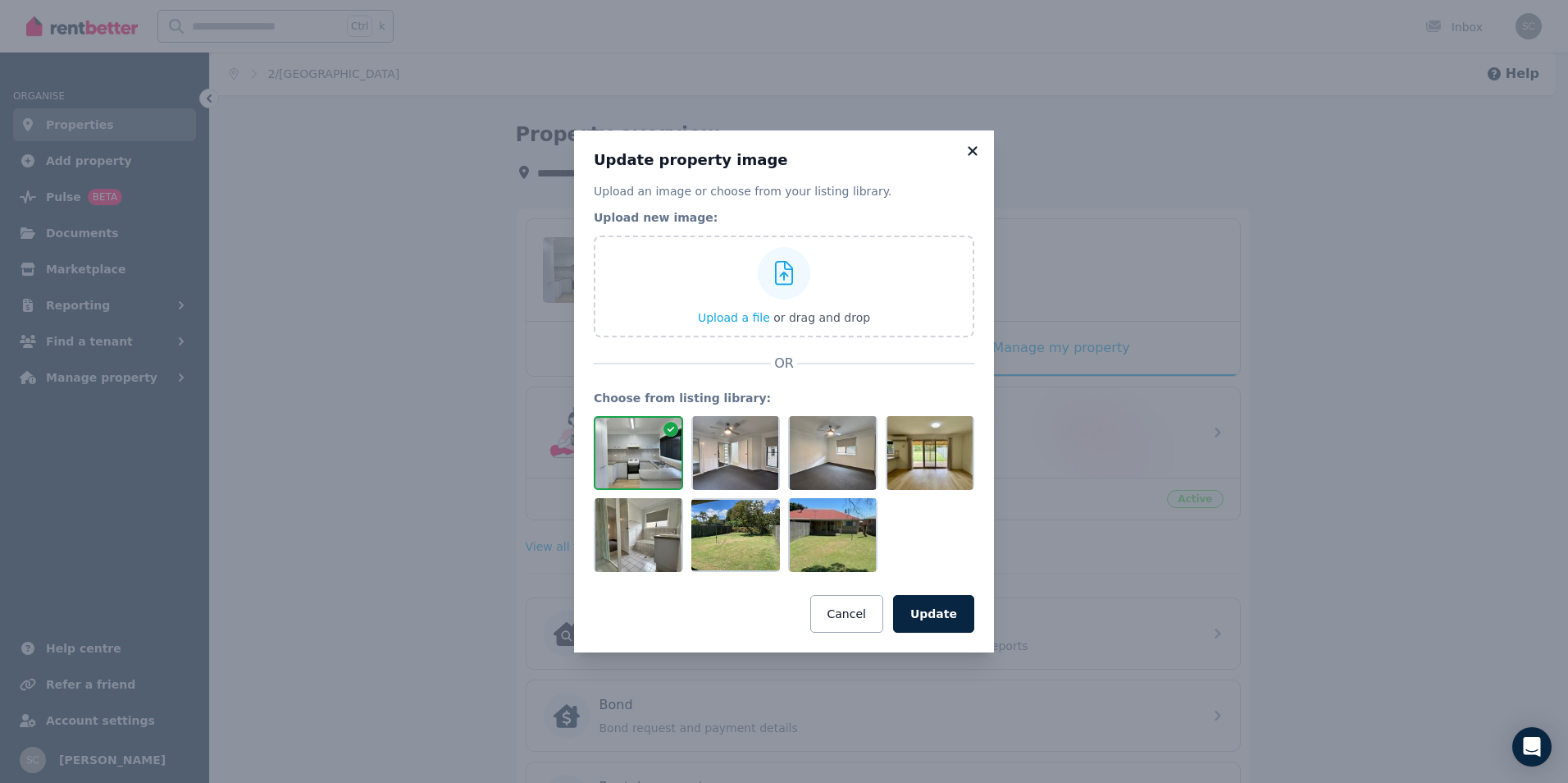
click at [969, 149] on icon at bounding box center [973, 151] width 16 height 15
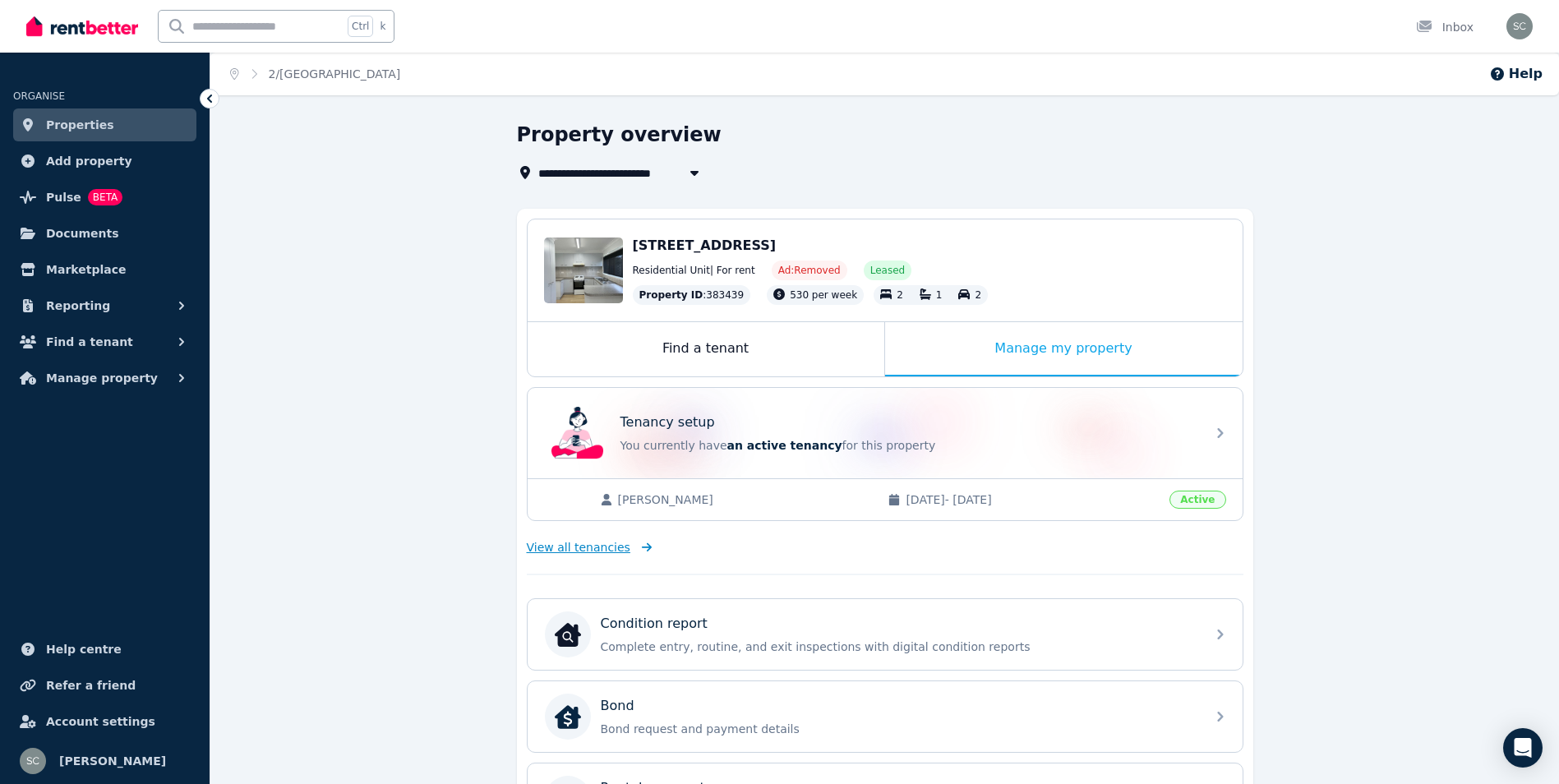
click at [604, 548] on span "View all tenancies" at bounding box center [578, 547] width 104 height 17
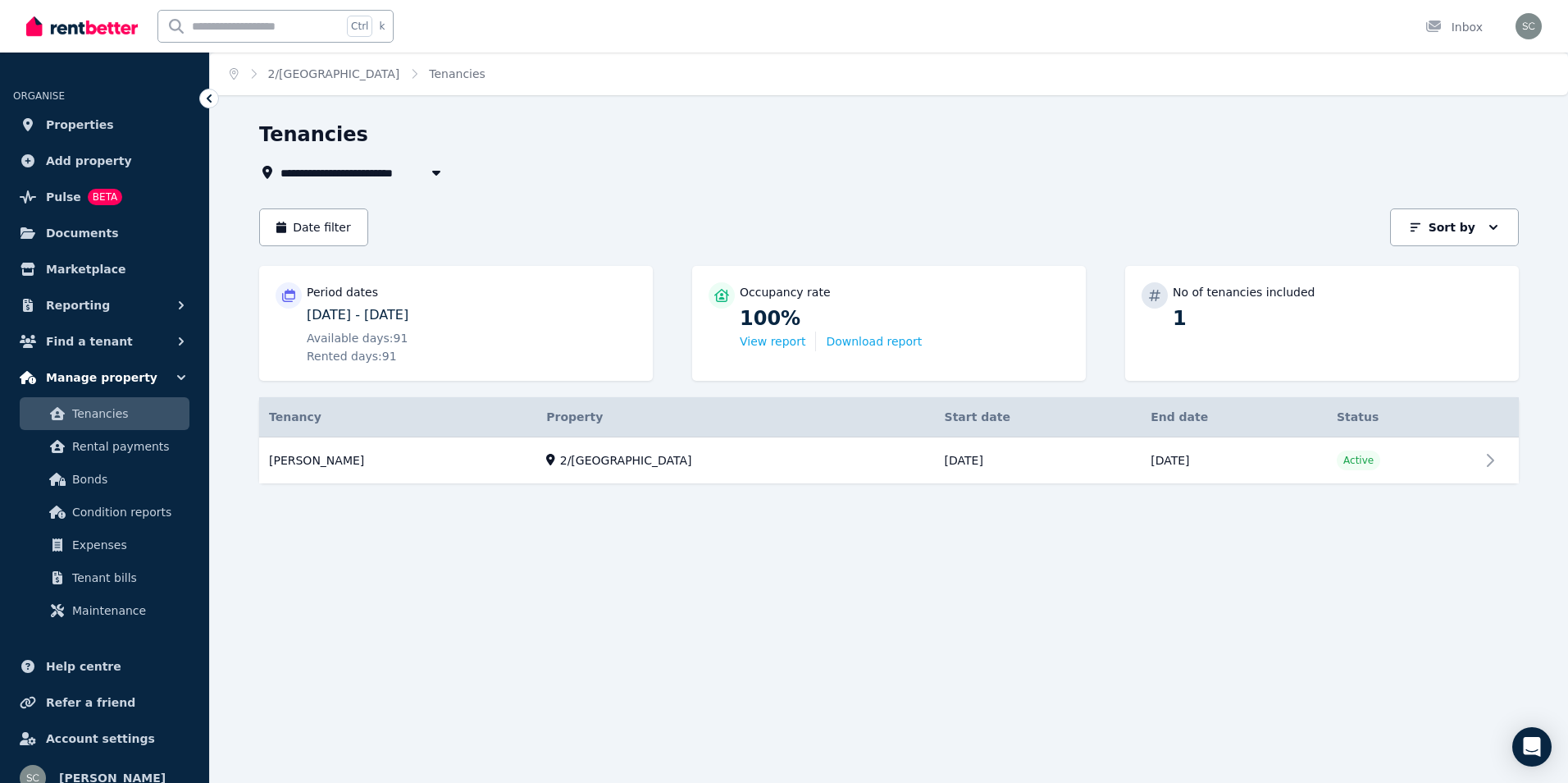
click at [134, 379] on span "Manage property" at bounding box center [102, 377] width 112 height 19
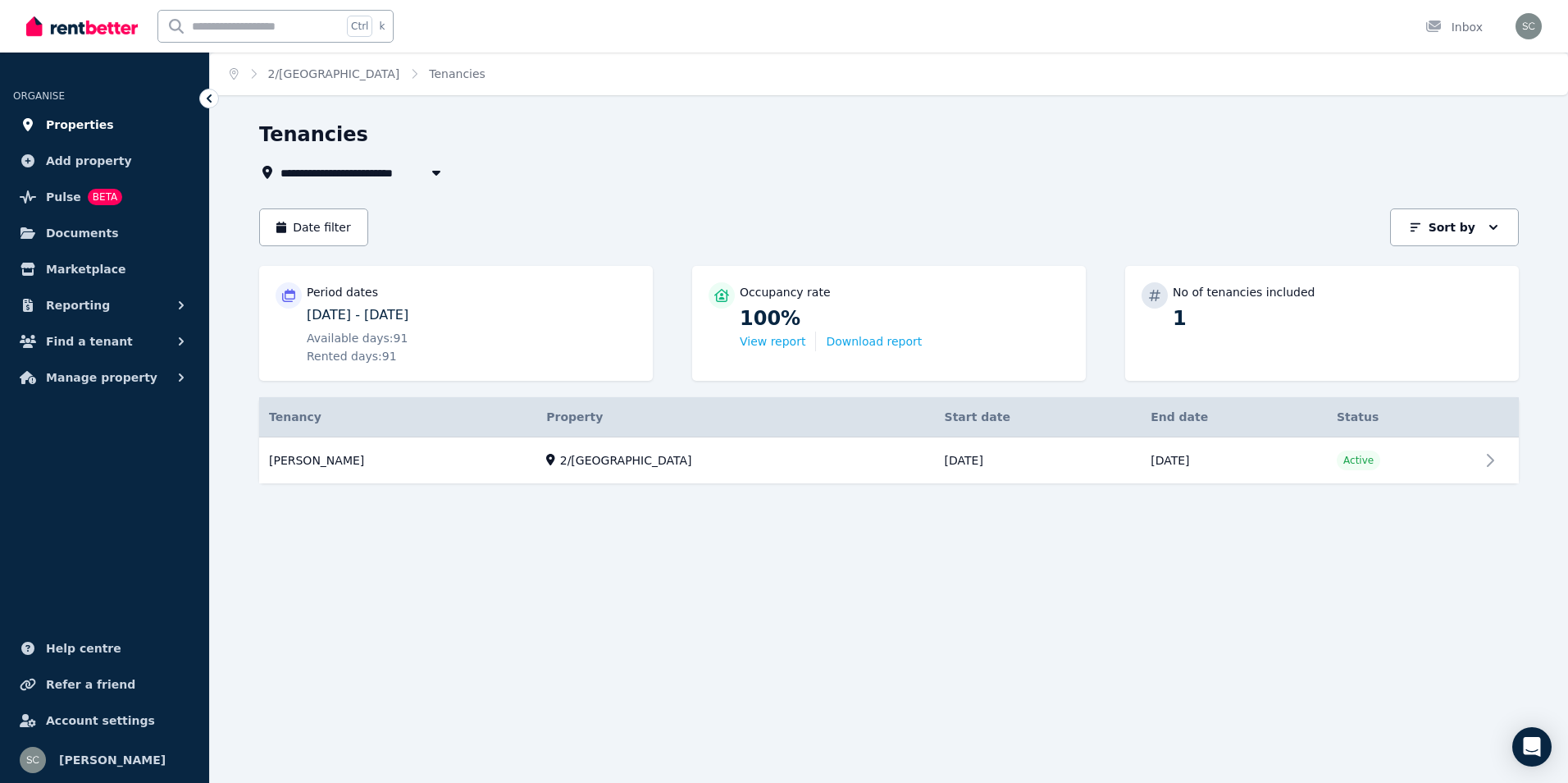
click at [94, 125] on span "Properties" at bounding box center [80, 124] width 68 height 19
